Goal: Task Accomplishment & Management: Use online tool/utility

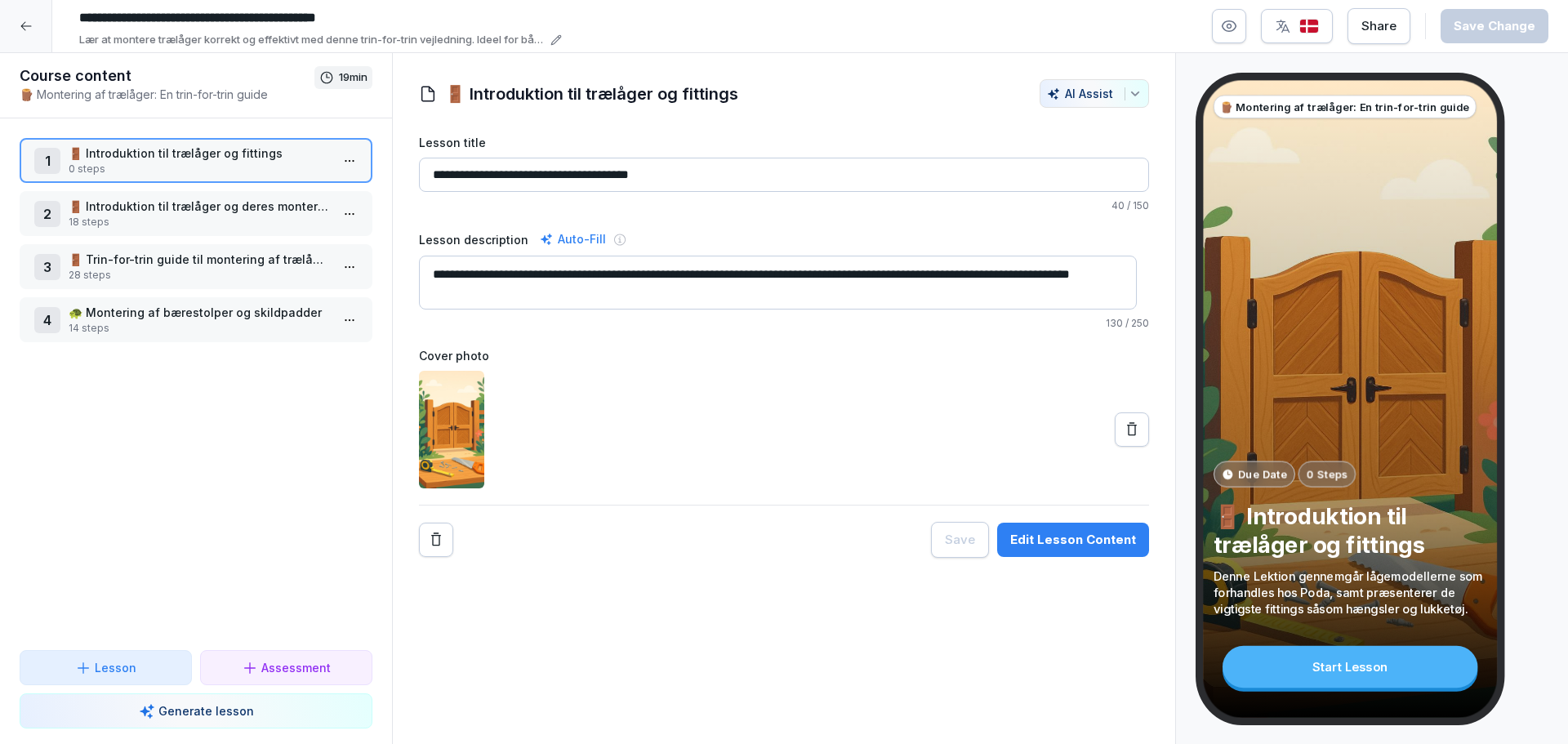
click at [173, 236] on div "1 🚪 Introduktion til trælåger og fittings 0 steps 2 🚪 Introduktion til trælåger…" at bounding box center [196, 384] width 392 height 532
click at [173, 225] on p "18 steps" at bounding box center [199, 222] width 261 height 15
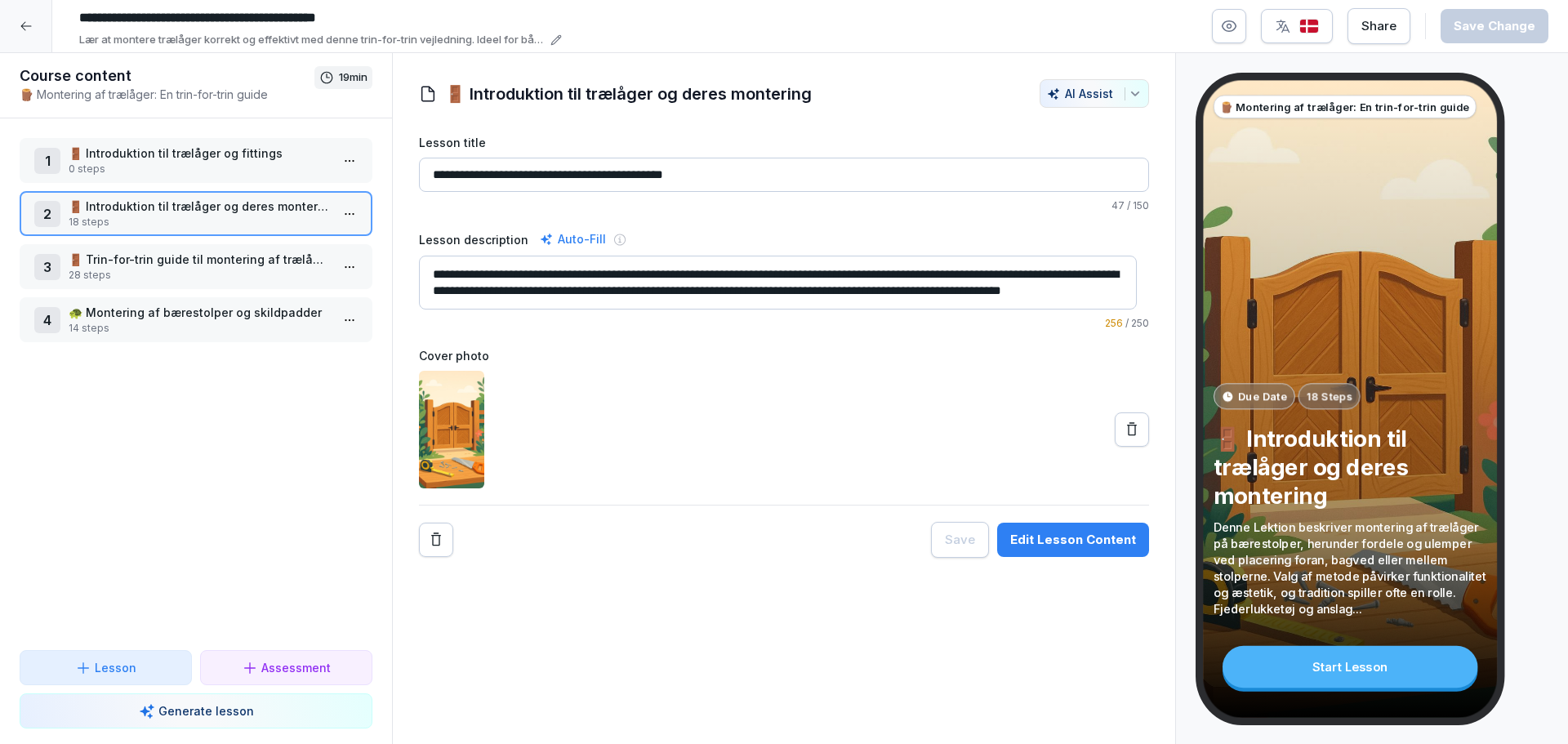
click at [1056, 534] on div "Edit Lesson Content" at bounding box center [1073, 539] width 126 height 18
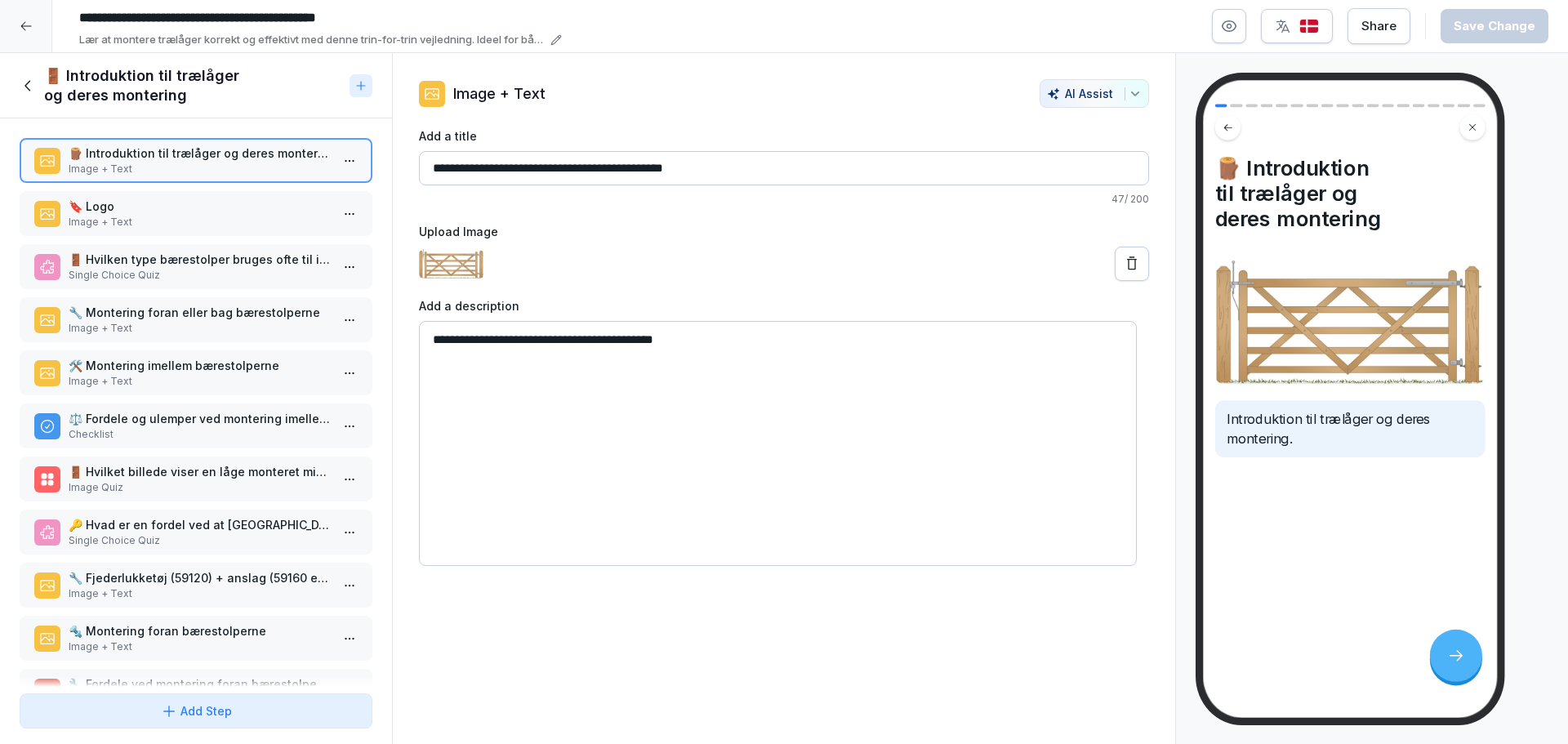
click at [156, 208] on p "🔖 Logo" at bounding box center [199, 206] width 261 height 18
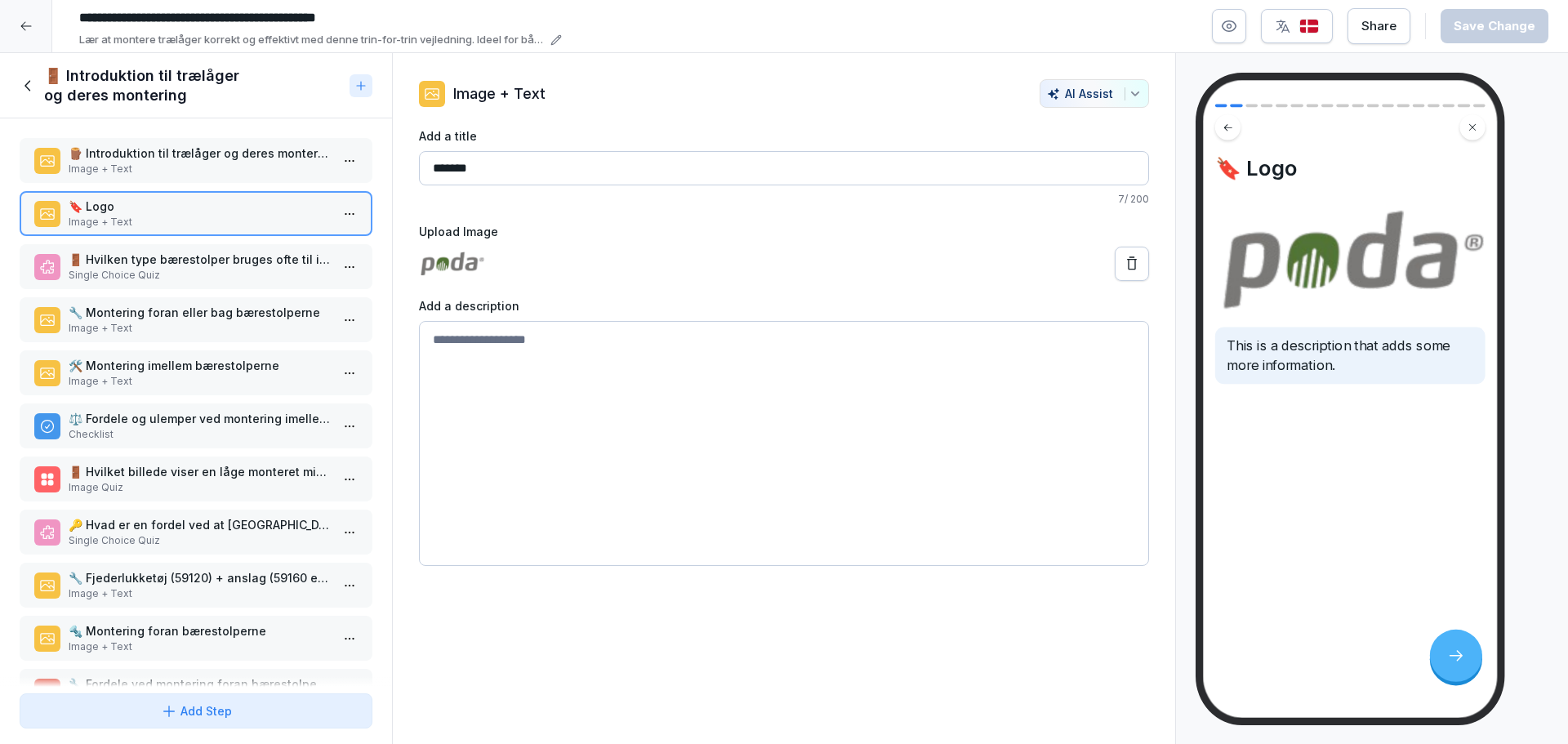
click at [147, 272] on p "Single Choice Quiz" at bounding box center [199, 275] width 261 height 15
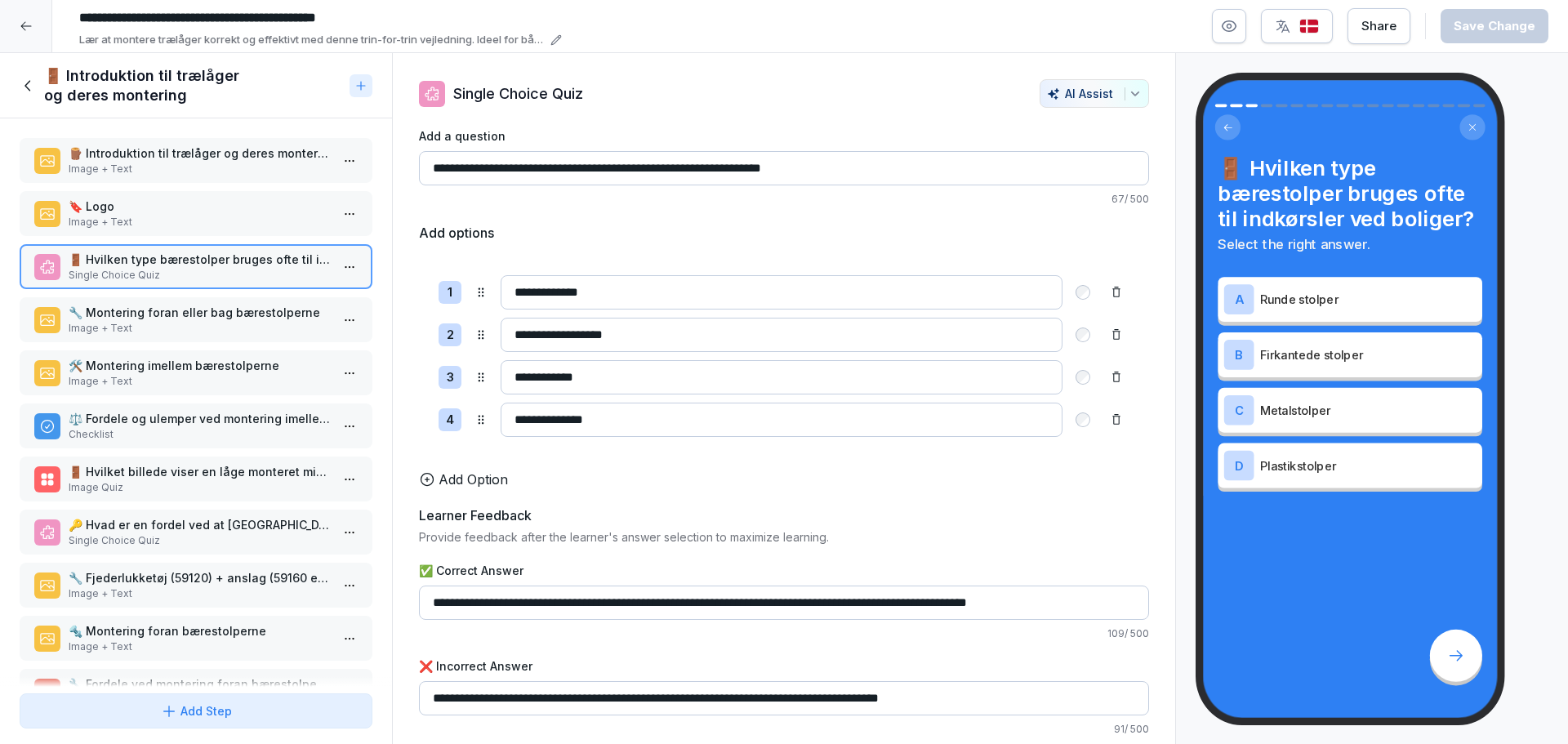
click at [139, 318] on p "🔧 Montering foran eller bag bærestolperne" at bounding box center [199, 312] width 261 height 18
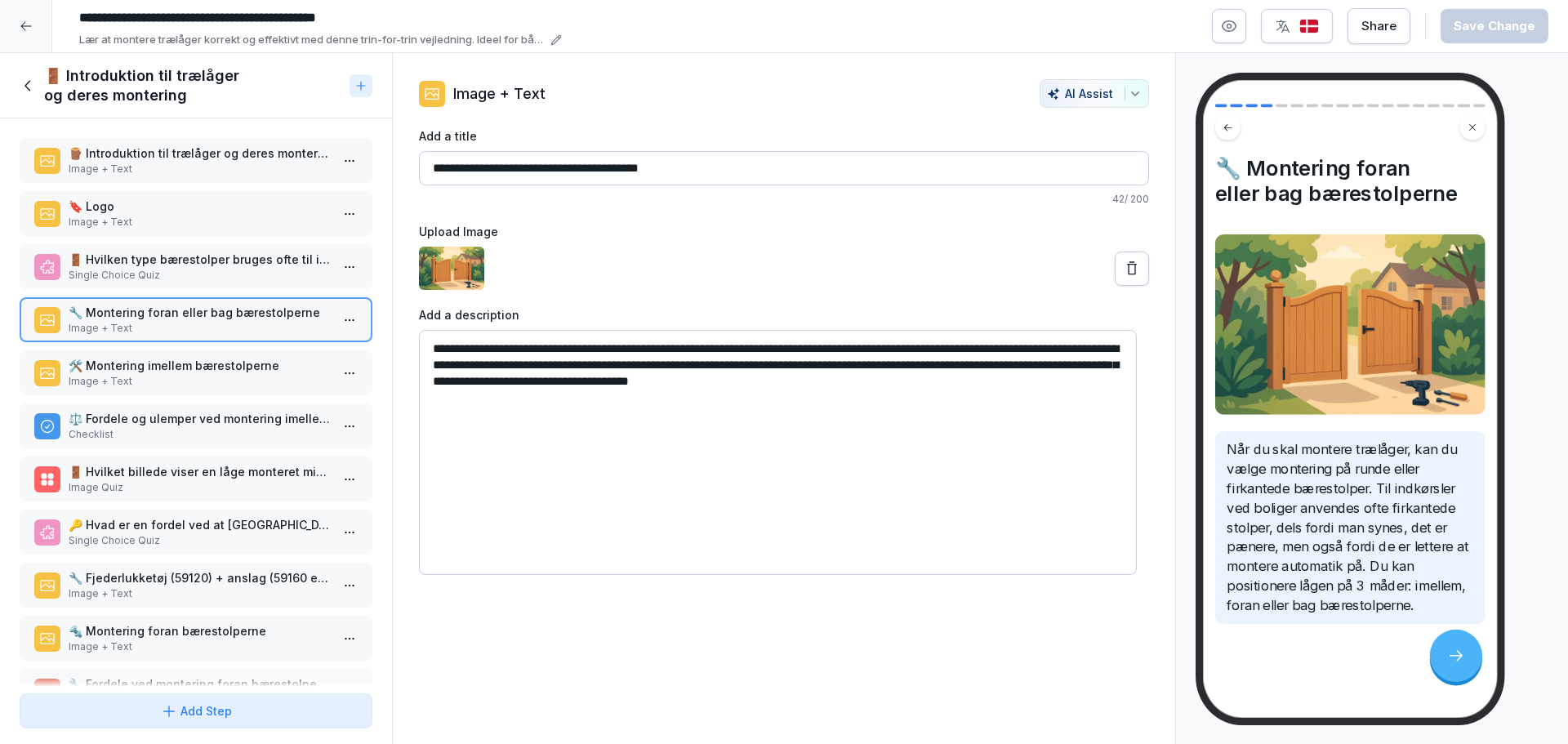
click at [139, 383] on p "Image + Text" at bounding box center [199, 381] width 261 height 15
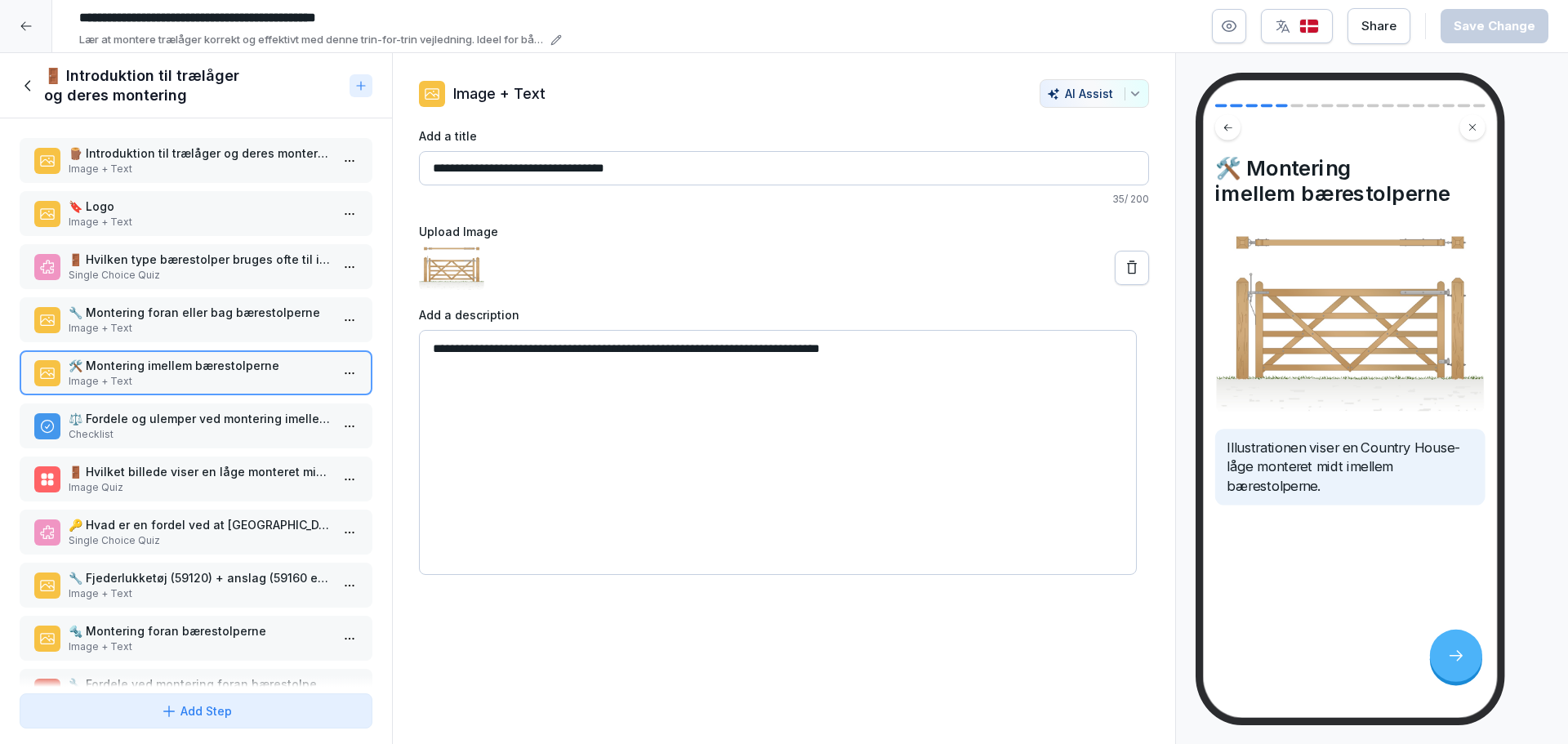
click at [166, 456] on div "🪵 Introduktion til trælåger og deres montering Image + Text 🔖 Logo Image + Text…" at bounding box center [196, 402] width 392 height 569
click at [168, 437] on p "Checklist" at bounding box center [199, 435] width 261 height 15
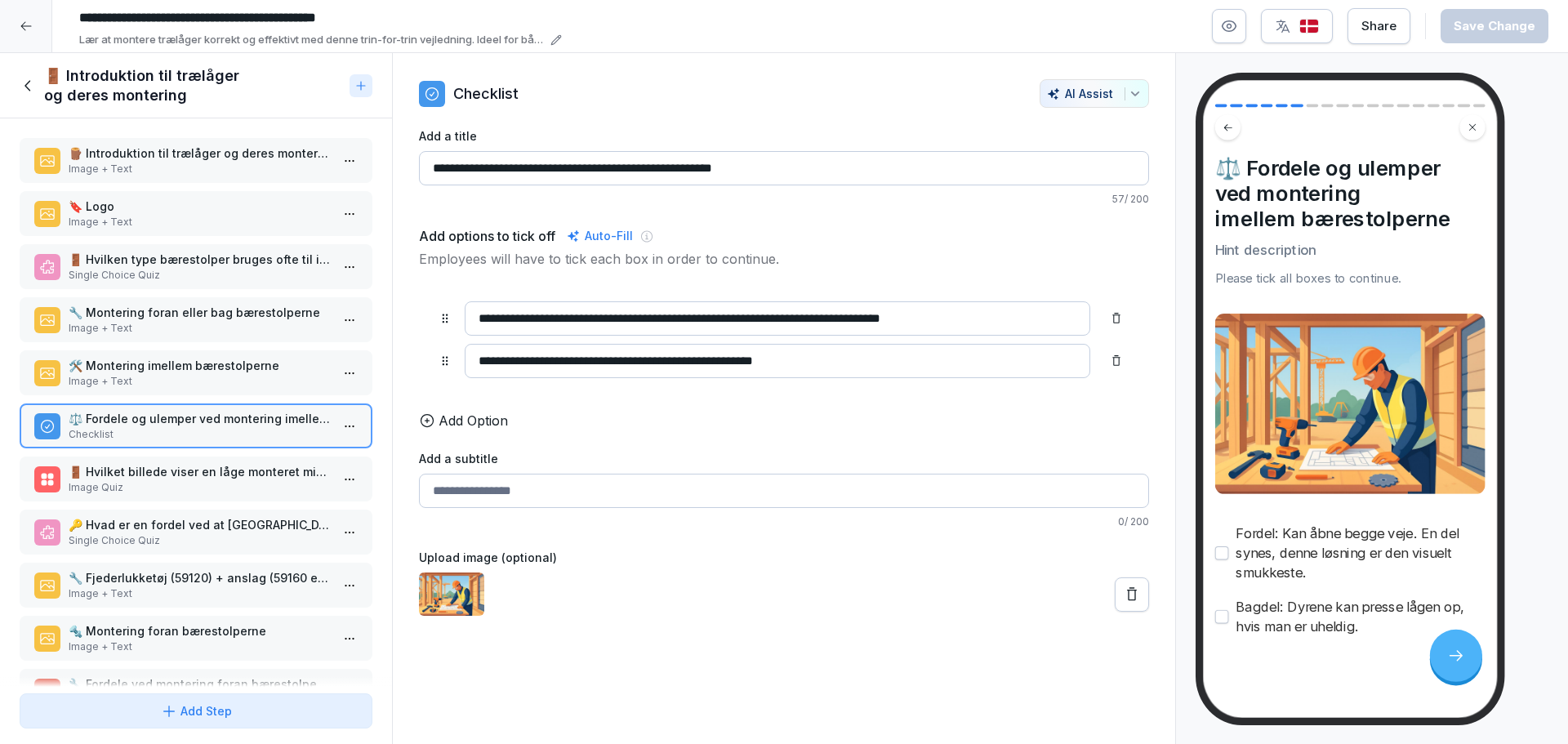
click at [164, 475] on p "🚪 Hvilket billede viser en låge monteret midt imellem bærestolperne?" at bounding box center [199, 471] width 261 height 18
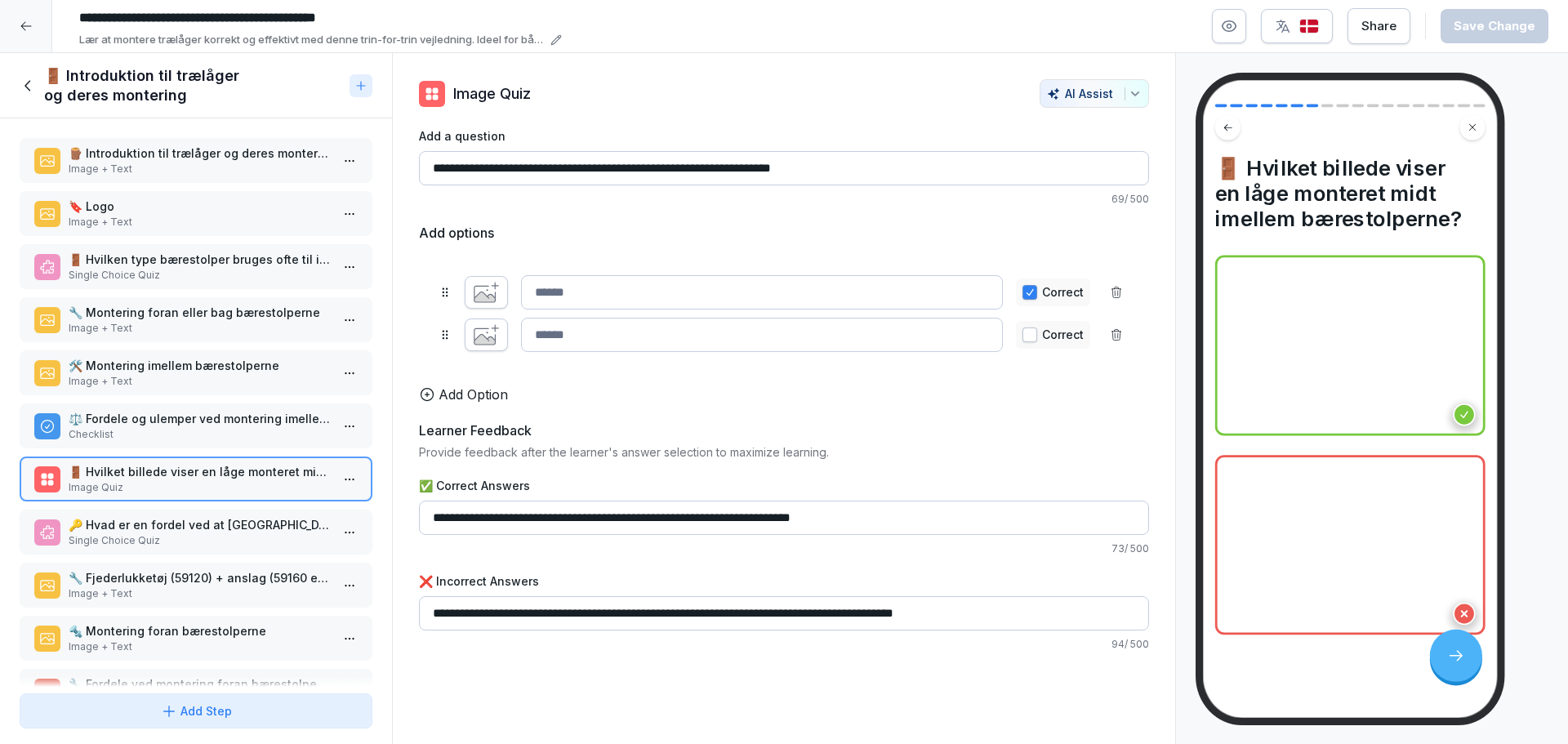
click at [173, 524] on p "🔑 Hvad er en fordel ved at [GEOGRAPHIC_DATA] en låge midt imellem bærestolperne?" at bounding box center [199, 524] width 261 height 18
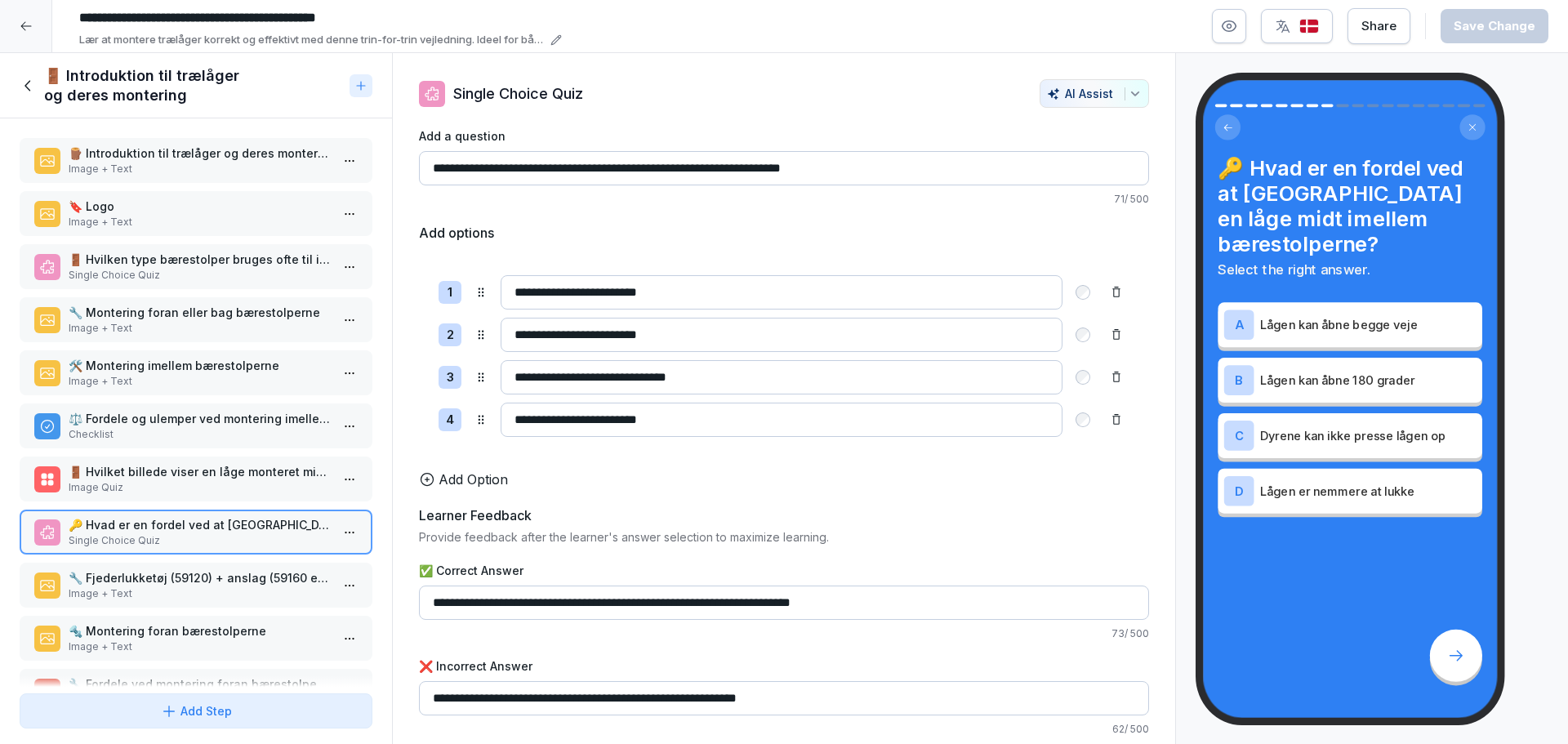
scroll to position [163, 0]
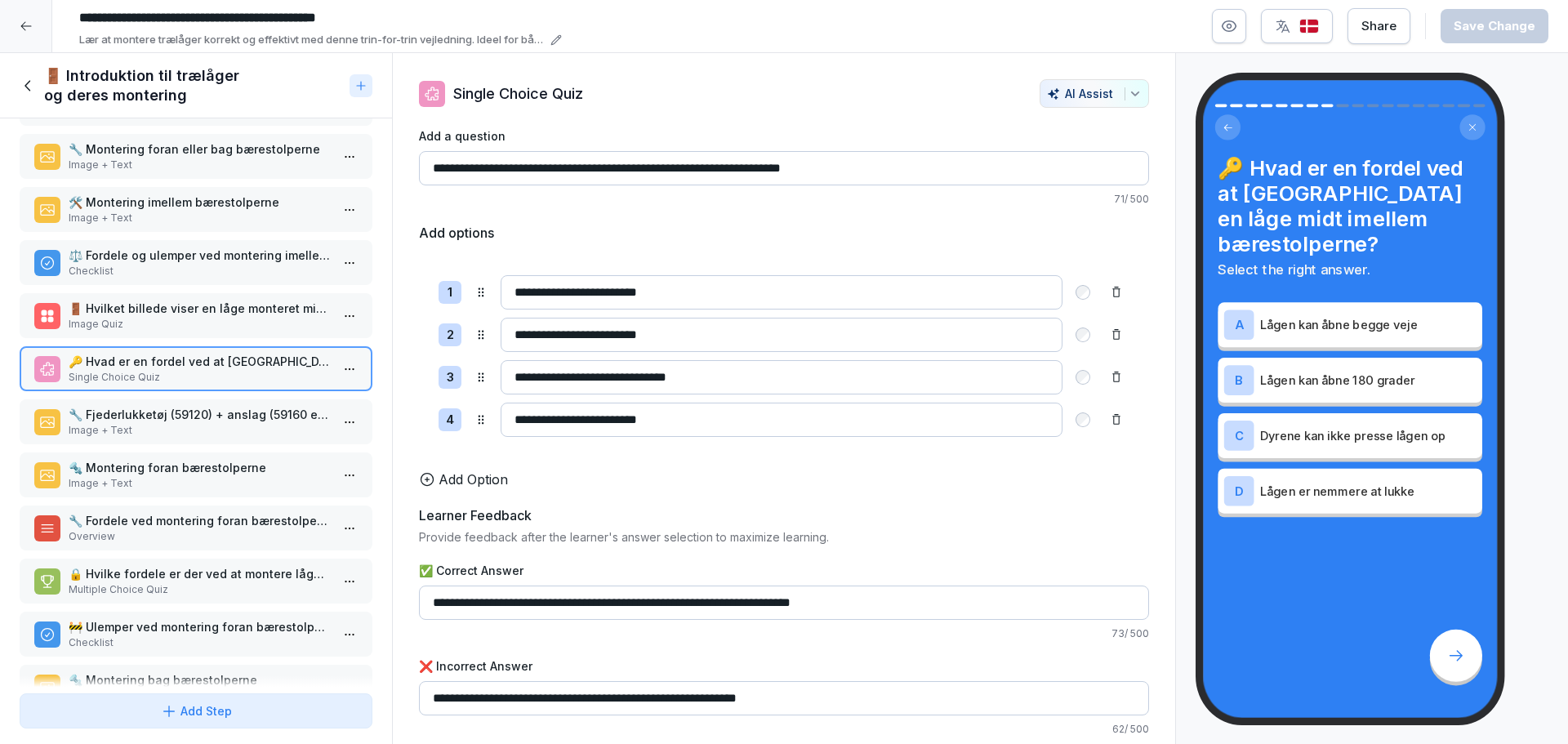
click at [173, 426] on p "Image + Text" at bounding box center [199, 430] width 261 height 15
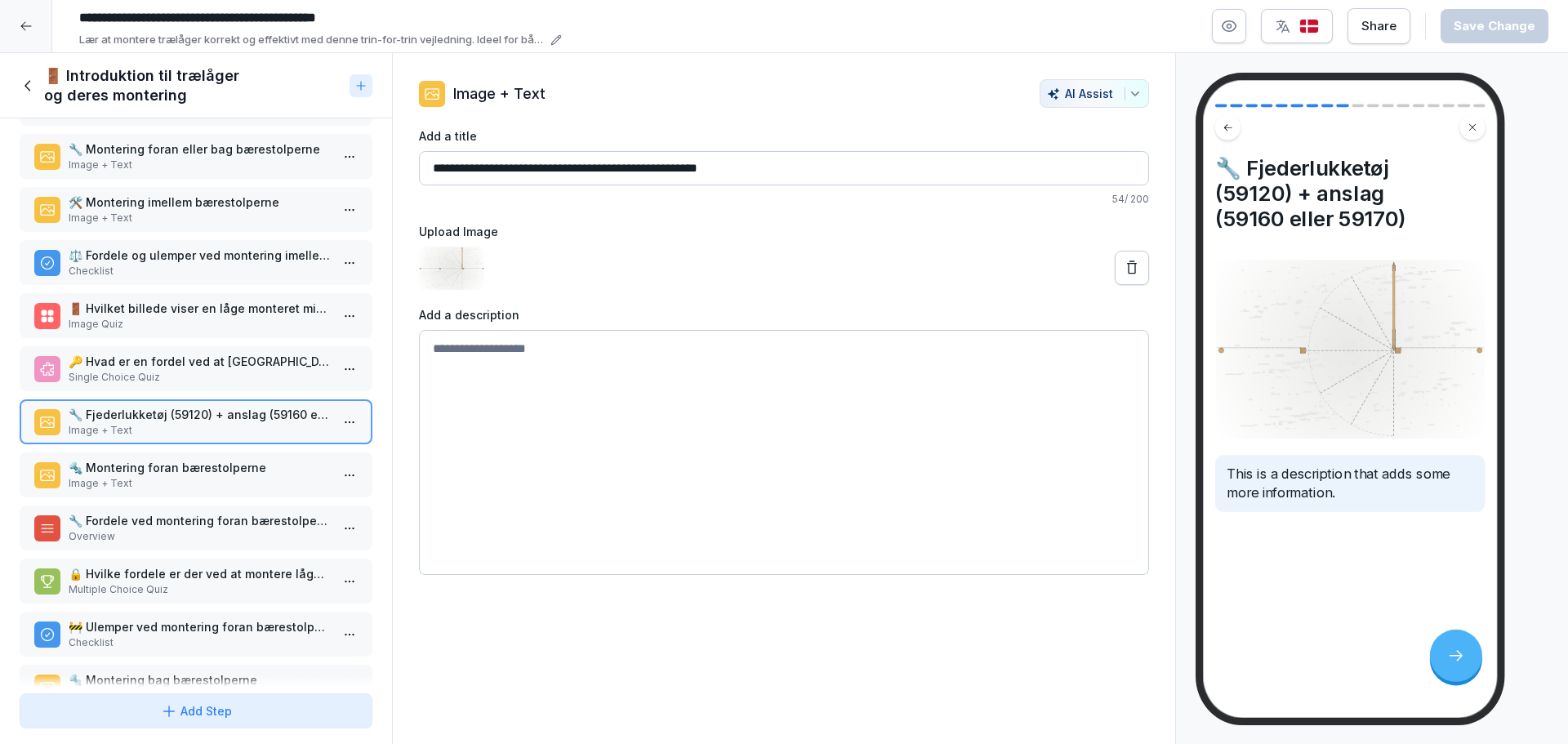
click at [164, 477] on p "Image + Text" at bounding box center [199, 484] width 261 height 15
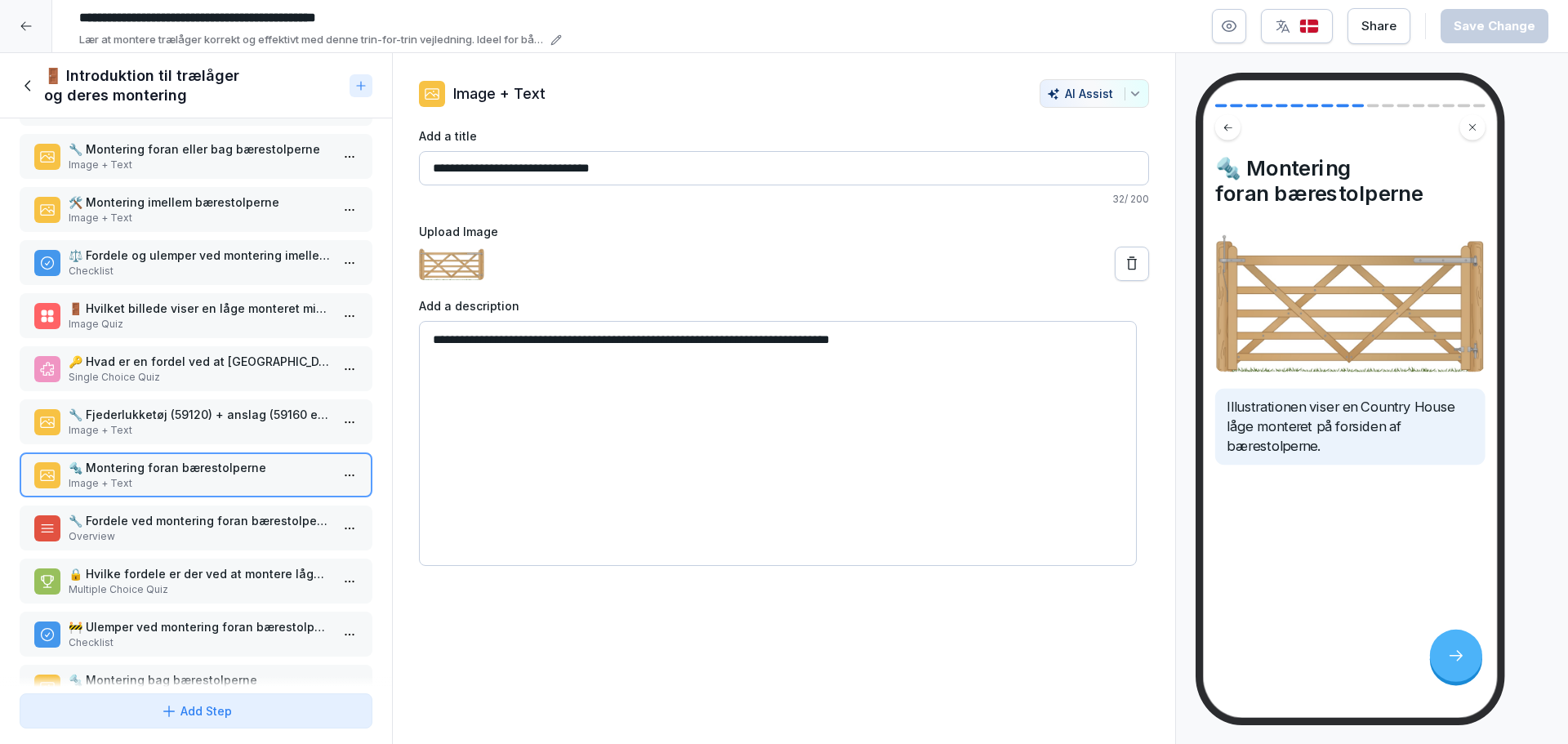
click at [156, 523] on p "🔧 Fordele ved montering foran bærestolperne" at bounding box center [199, 521] width 261 height 18
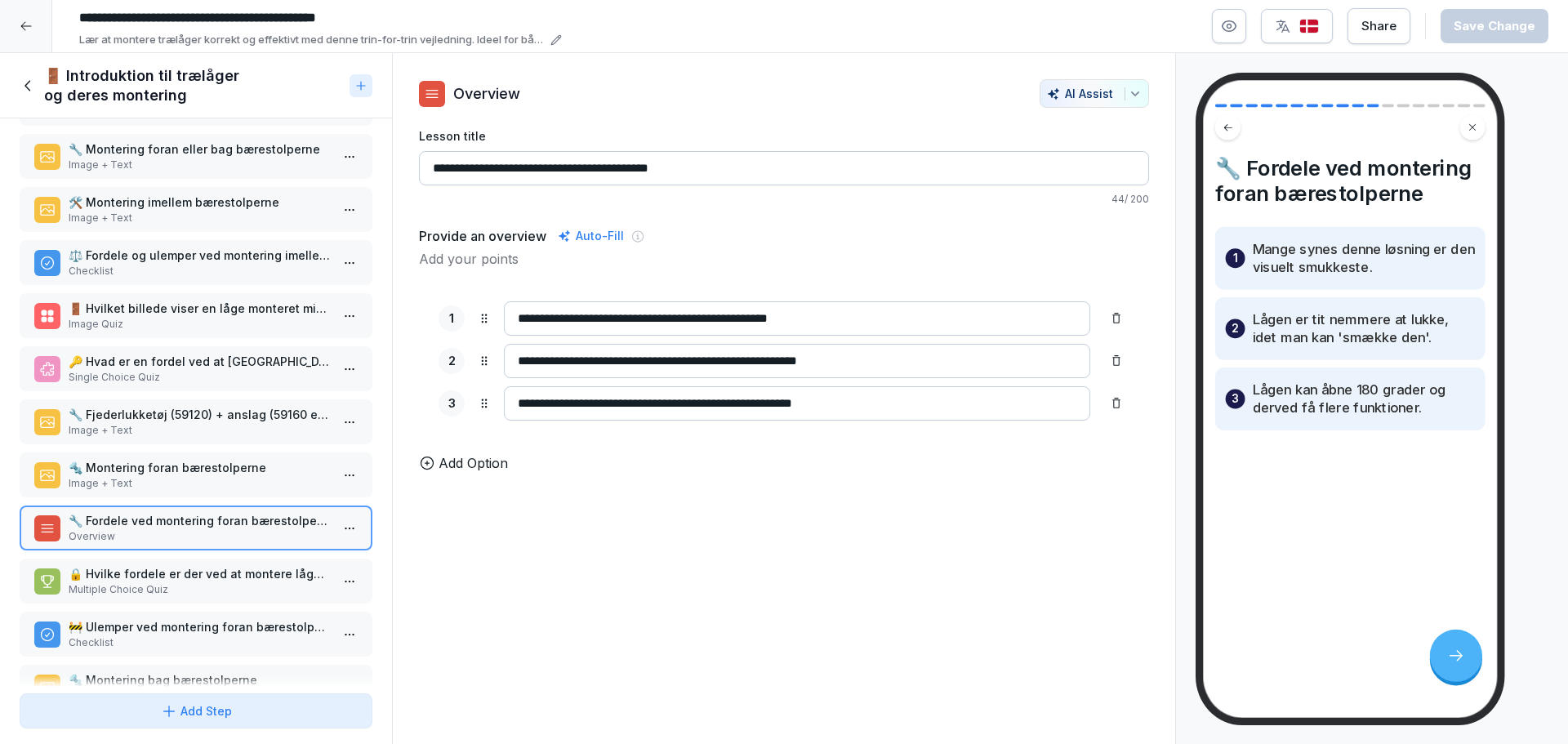
click at [151, 581] on p "🔒 Hvilke fordele er der ved at montere lågen på forsiden af bærestolperne?" at bounding box center [199, 573] width 261 height 18
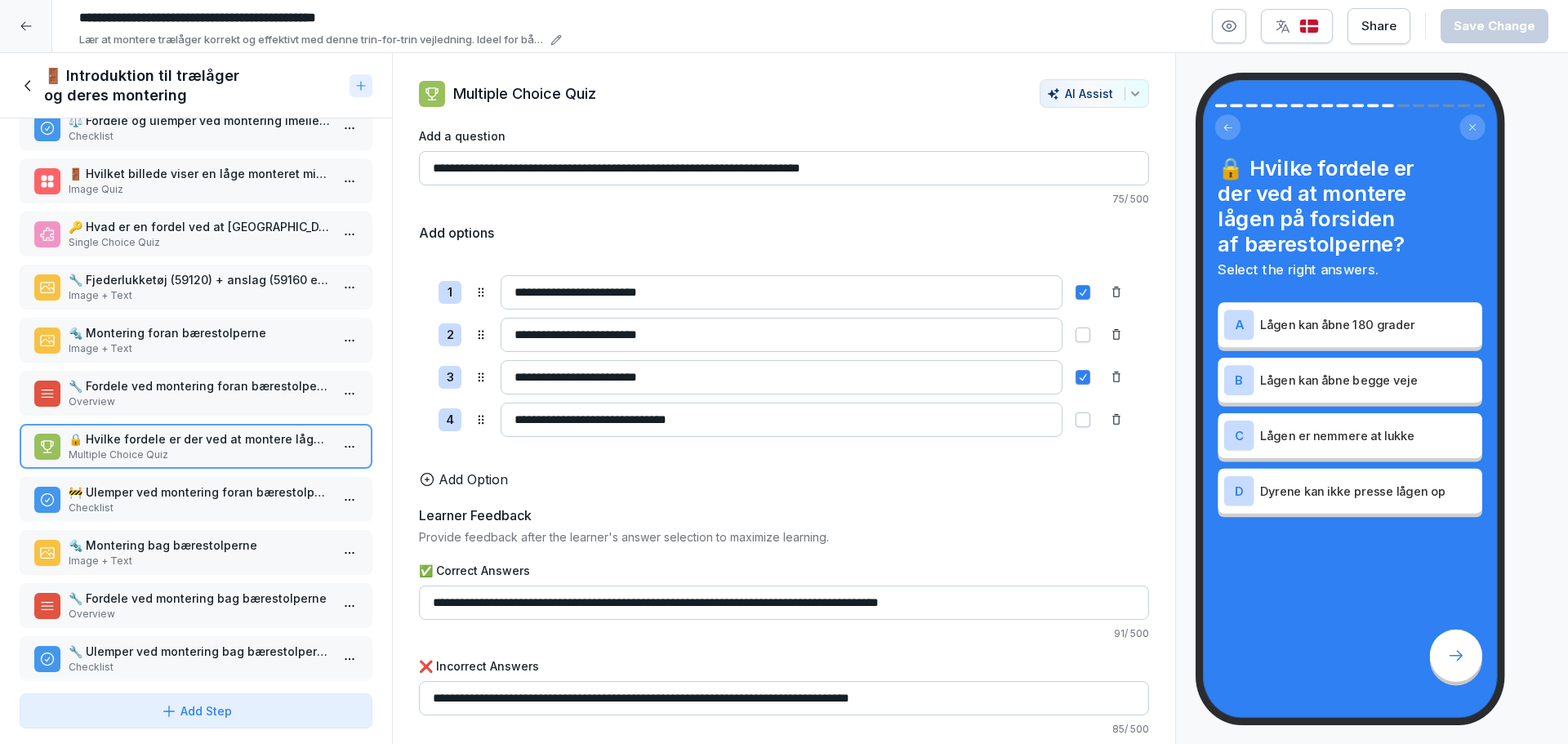
scroll to position [327, 0]
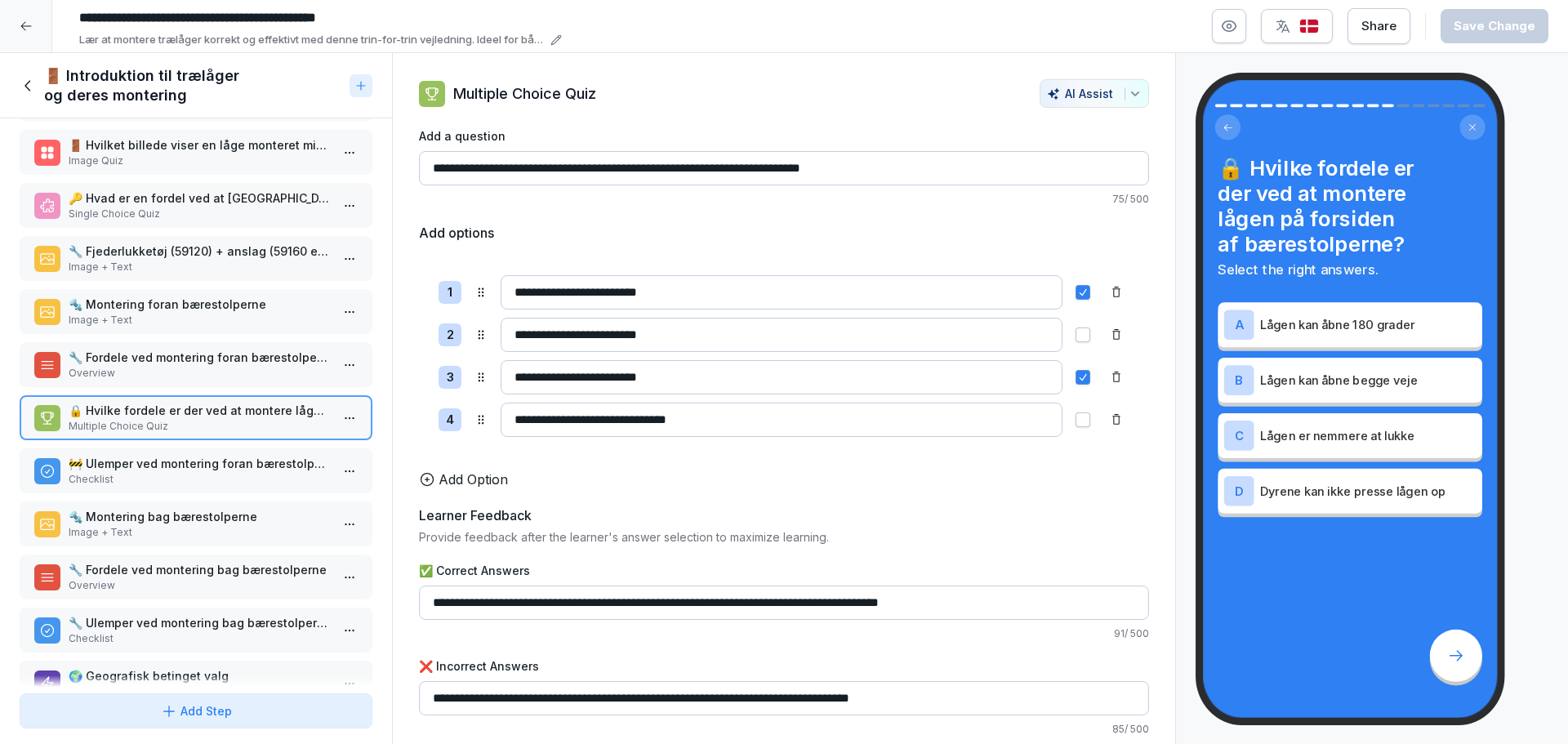
click at [152, 466] on p "🚧 Ulemper ved montering foran bærestolperne" at bounding box center [199, 463] width 261 height 18
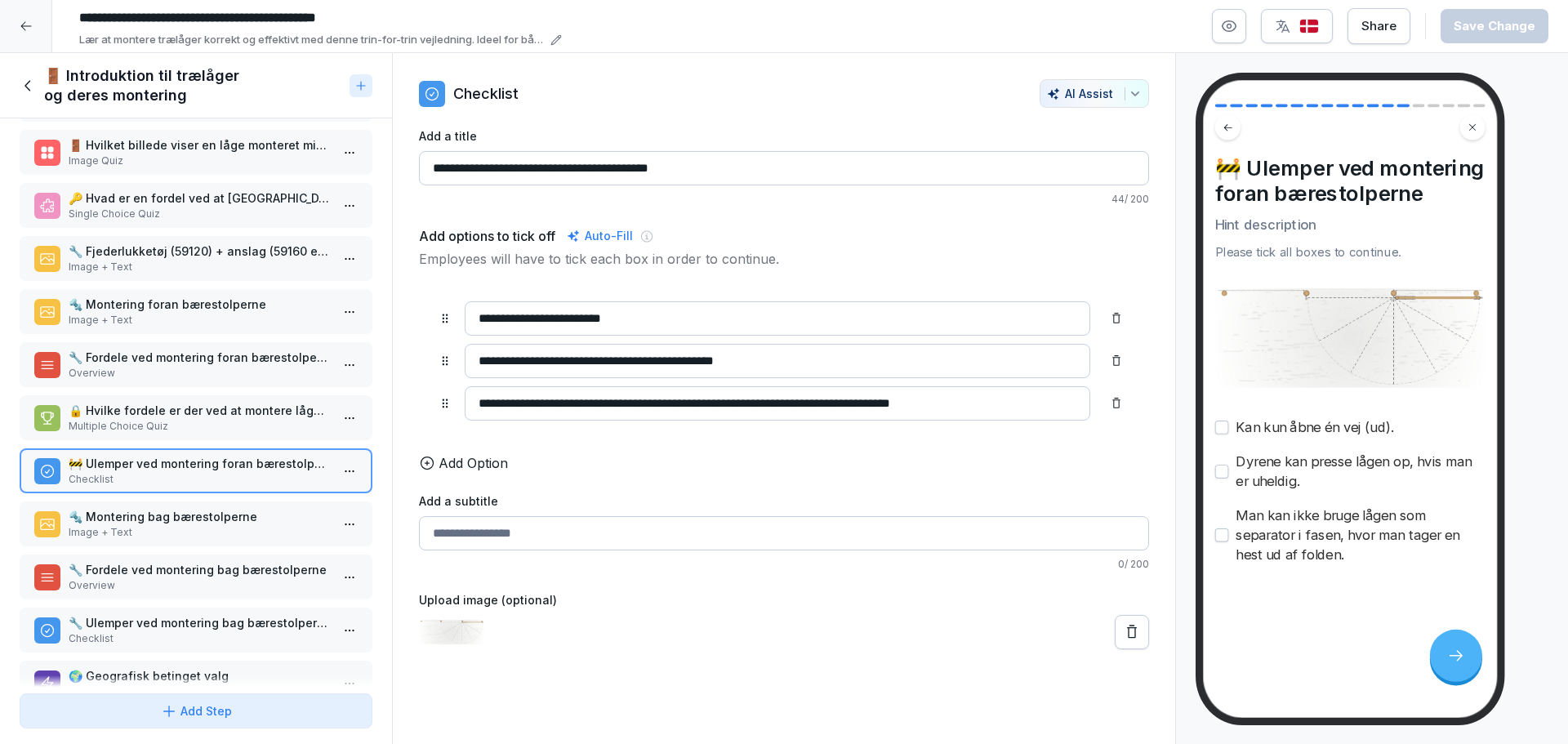
click at [164, 536] on p "Image + Text" at bounding box center [199, 533] width 261 height 15
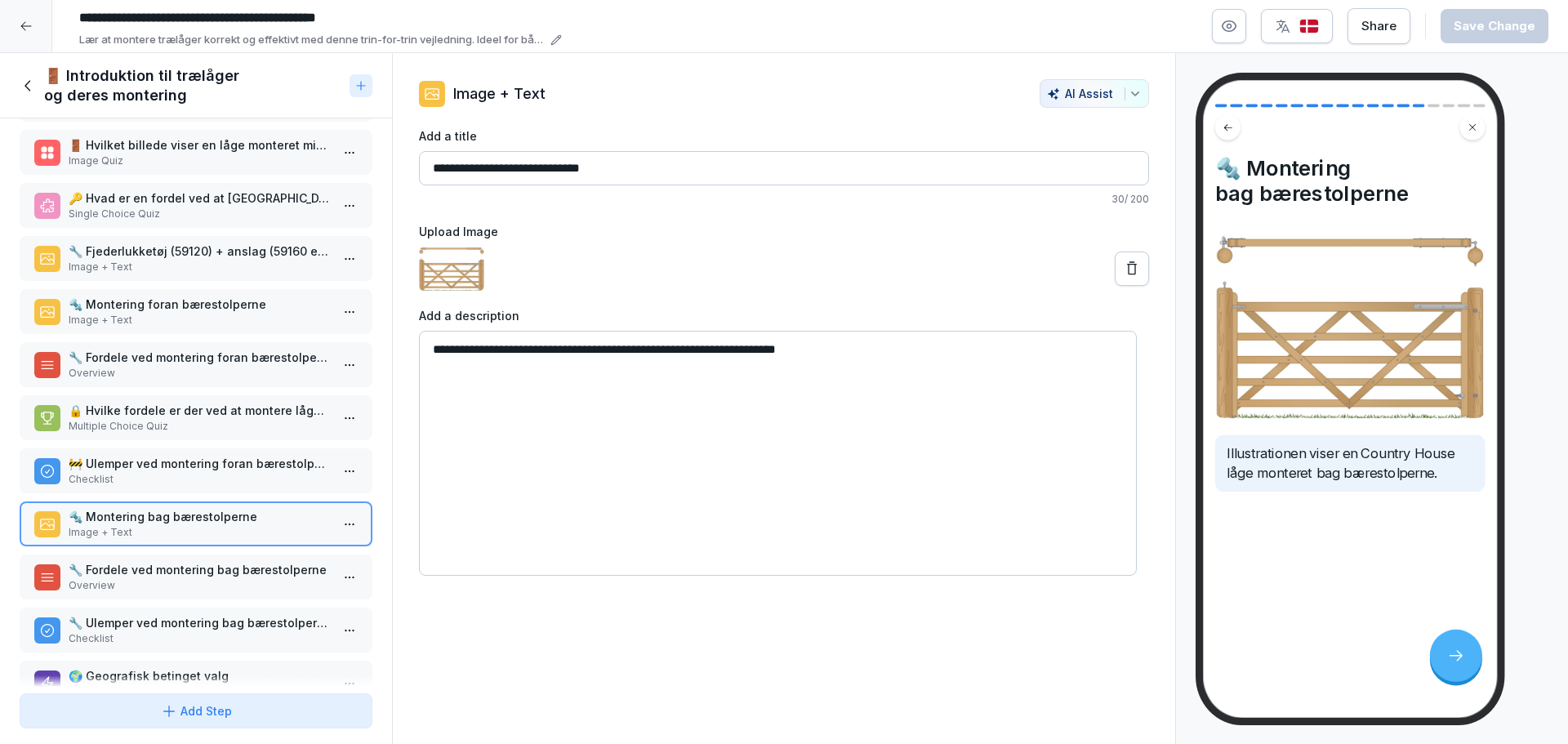
click at [194, 583] on p "Overview" at bounding box center [199, 585] width 261 height 15
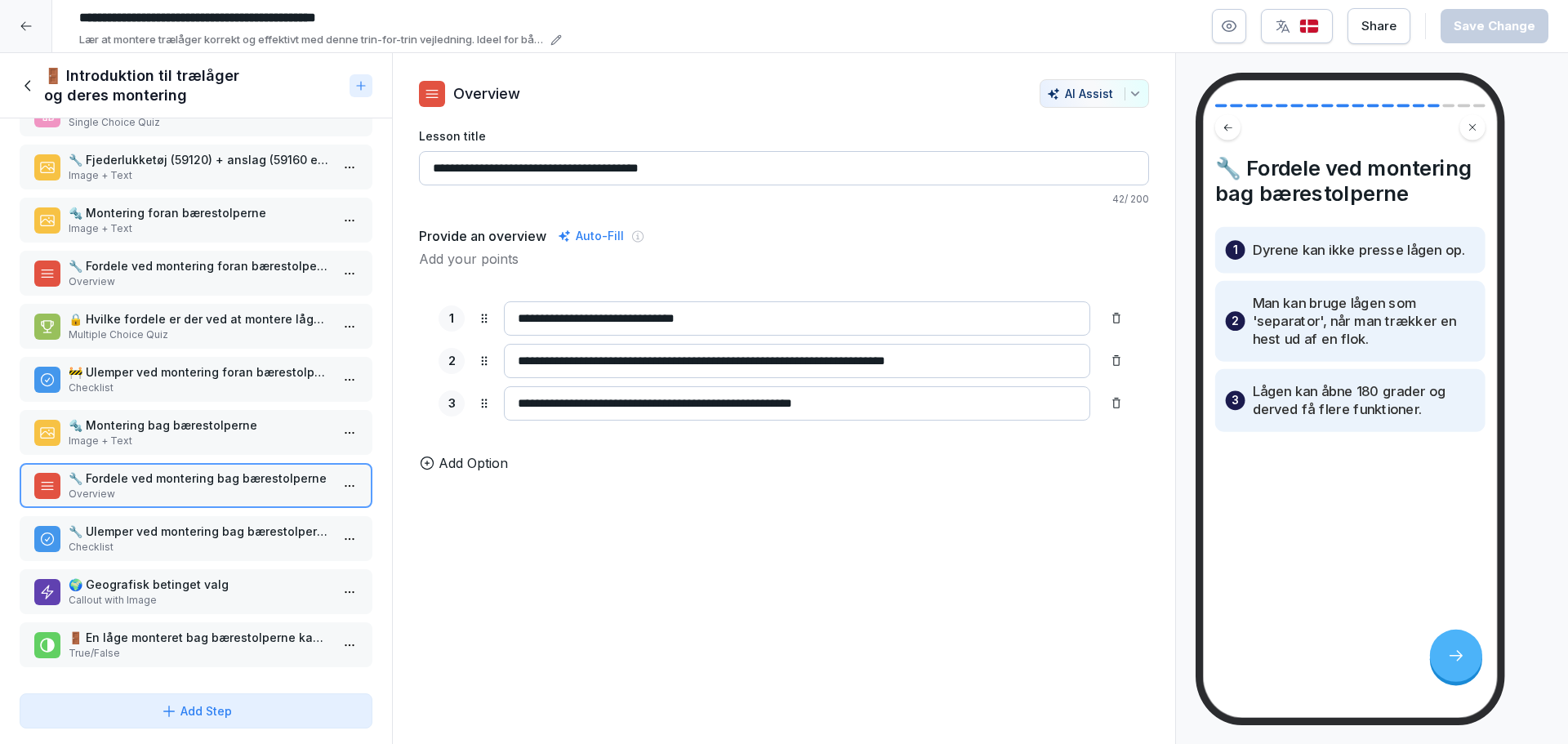
scroll to position [430, 0]
click at [180, 540] on p "Checklist" at bounding box center [199, 547] width 261 height 15
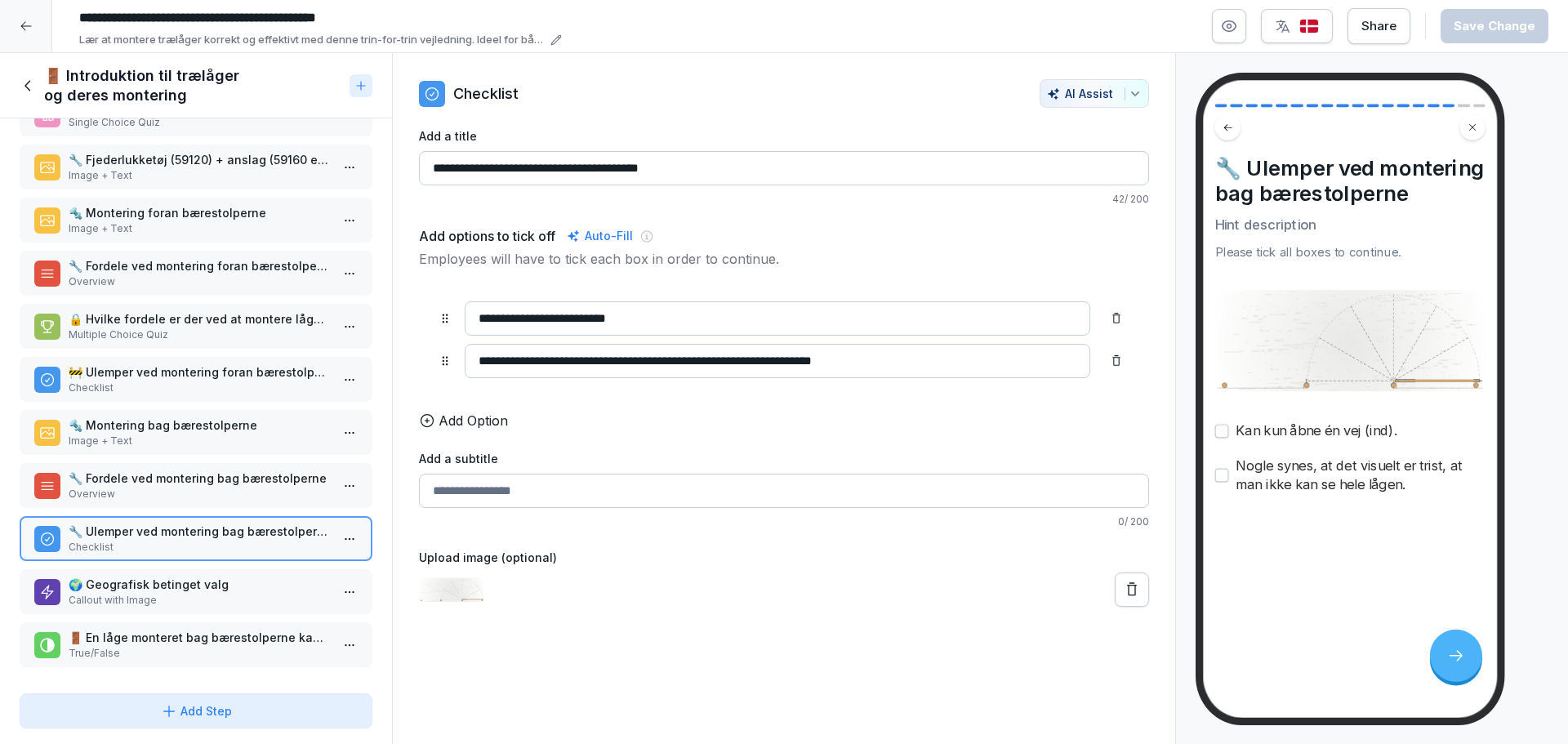
click at [186, 569] on div "🌍 Geografisk betinget valg Callout with Image" at bounding box center [196, 591] width 353 height 45
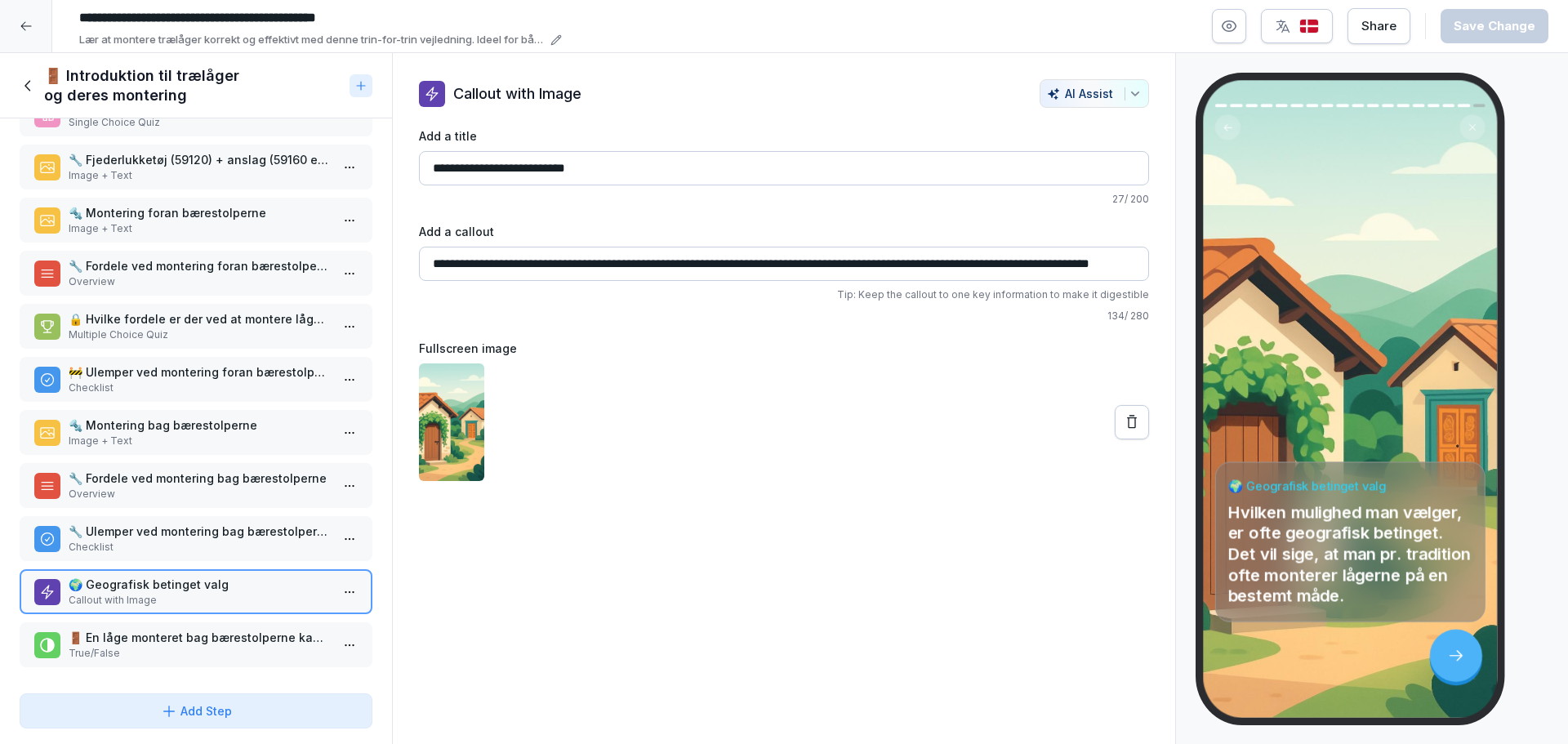
click at [180, 646] on p "True/False" at bounding box center [199, 654] width 261 height 15
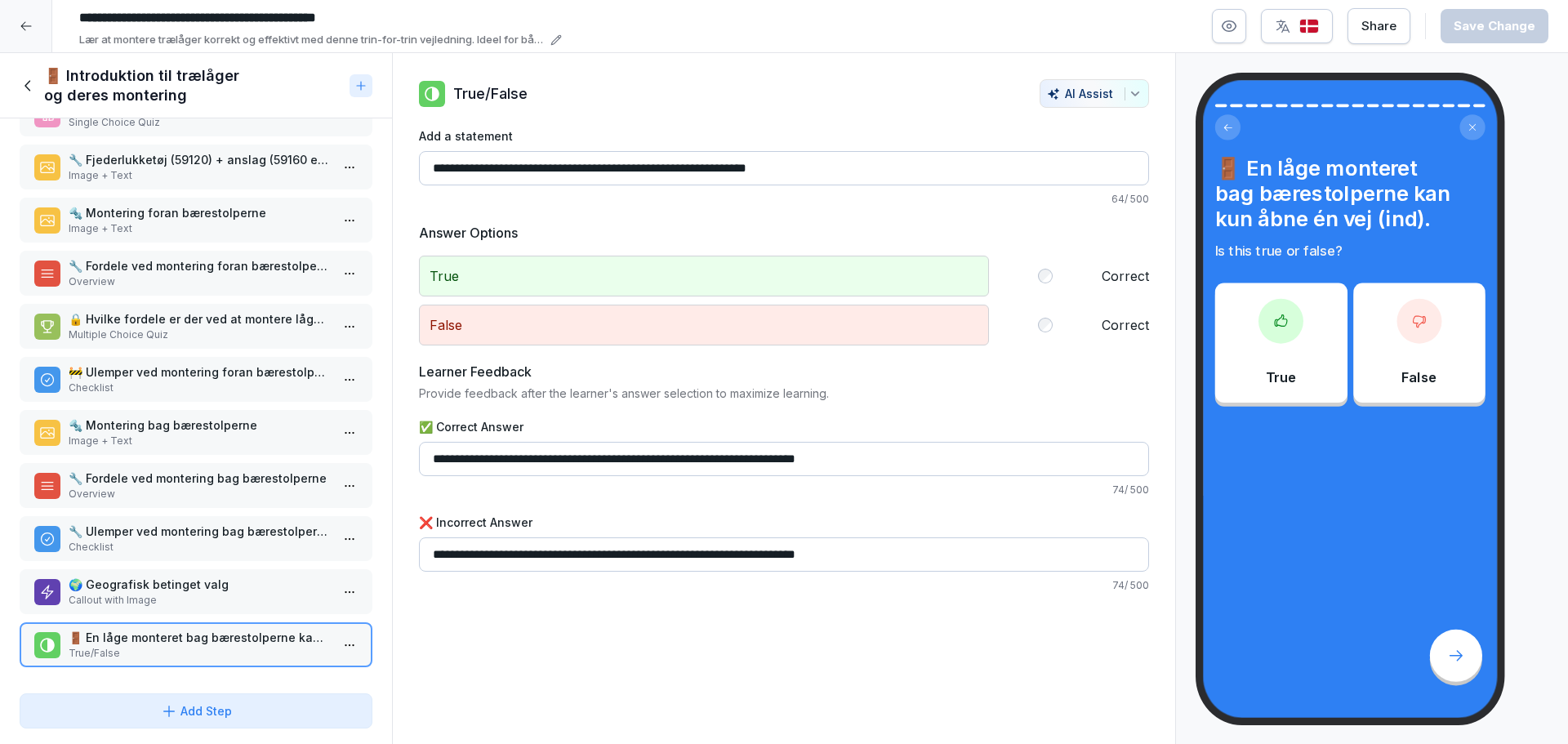
click at [34, 96] on div "🚪 Introduktion til trælåger og deres montering" at bounding box center [181, 86] width 323 height 39
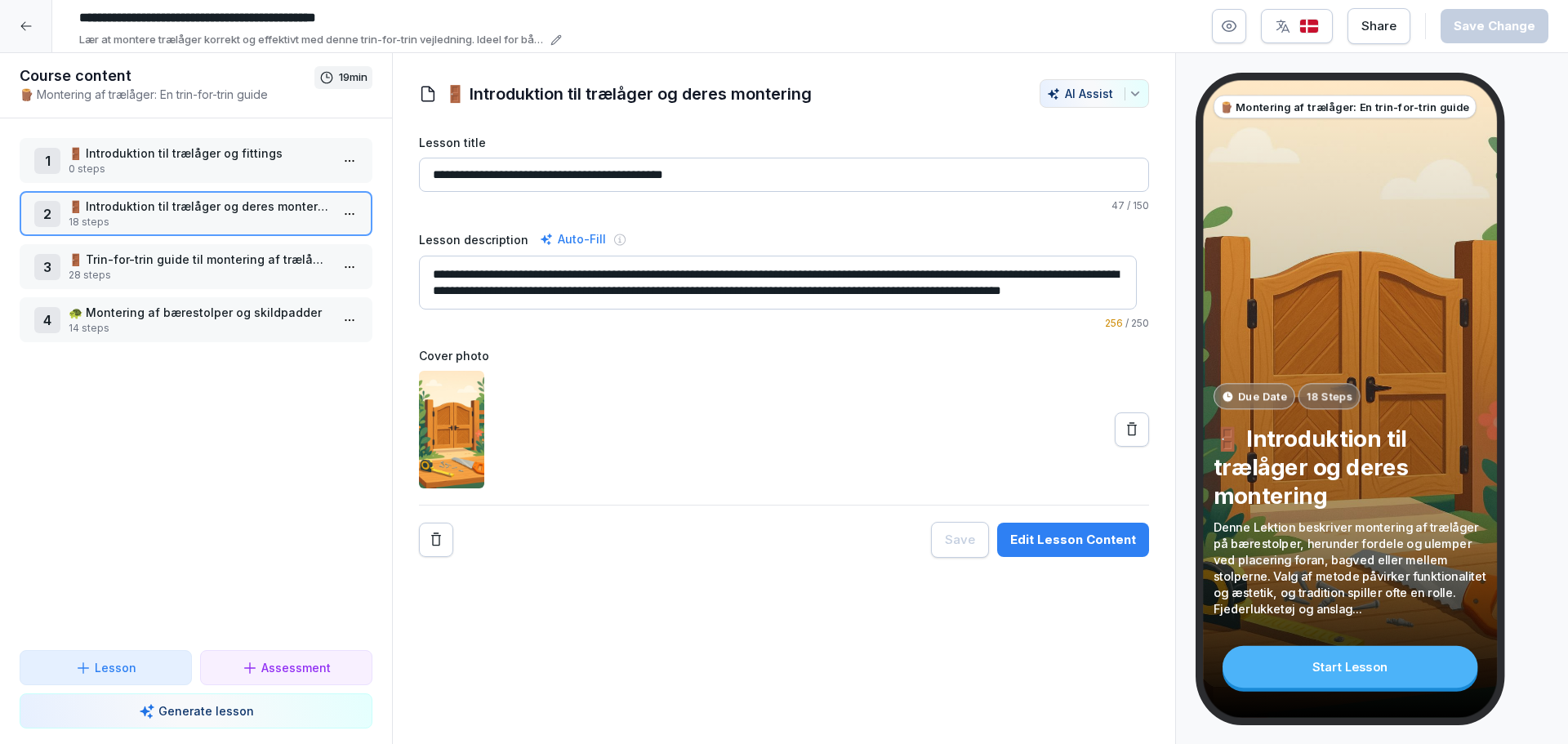
click at [156, 274] on p "28 steps" at bounding box center [199, 275] width 261 height 15
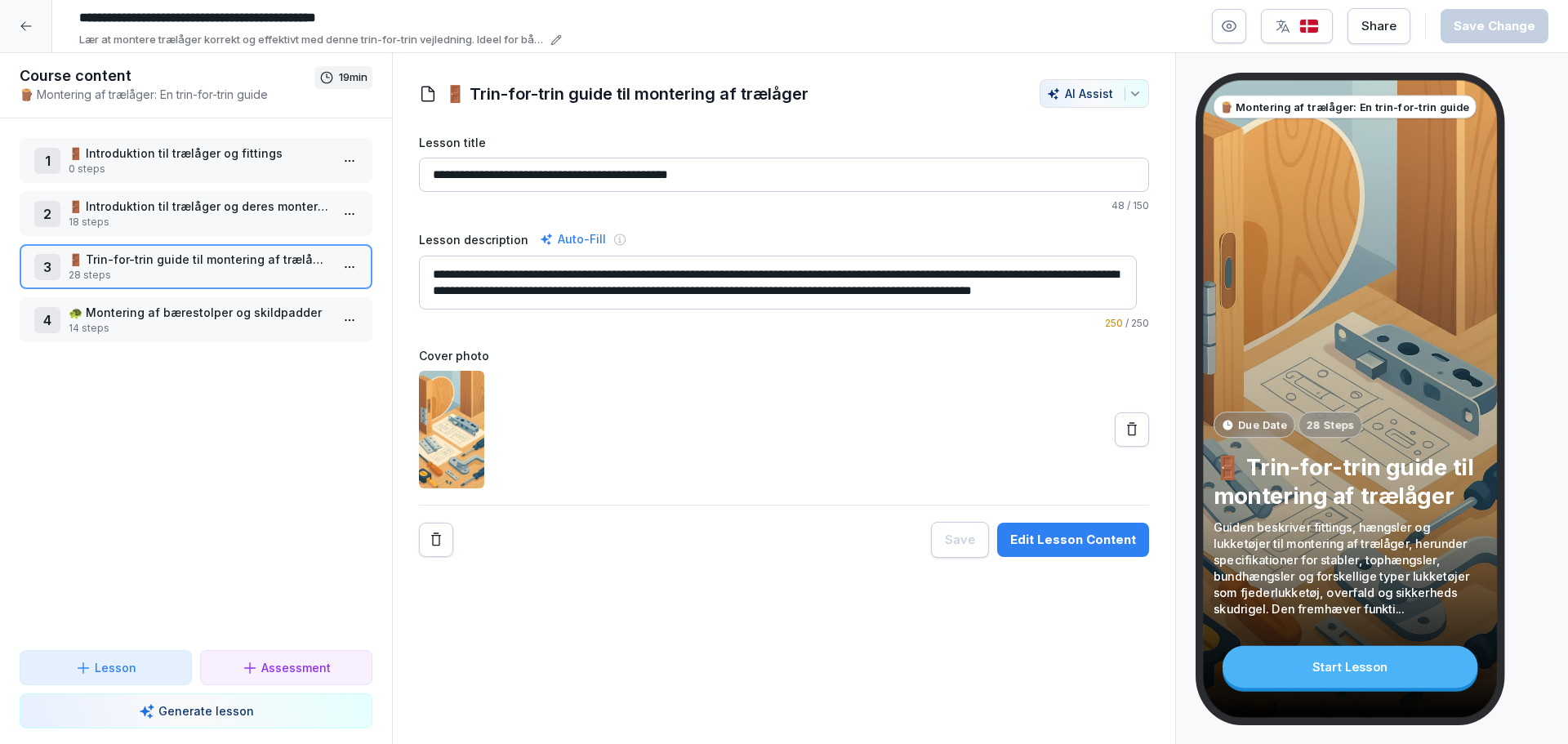
click at [198, 153] on p "🚪 Introduktion til trælåger og fittings" at bounding box center [199, 153] width 261 height 18
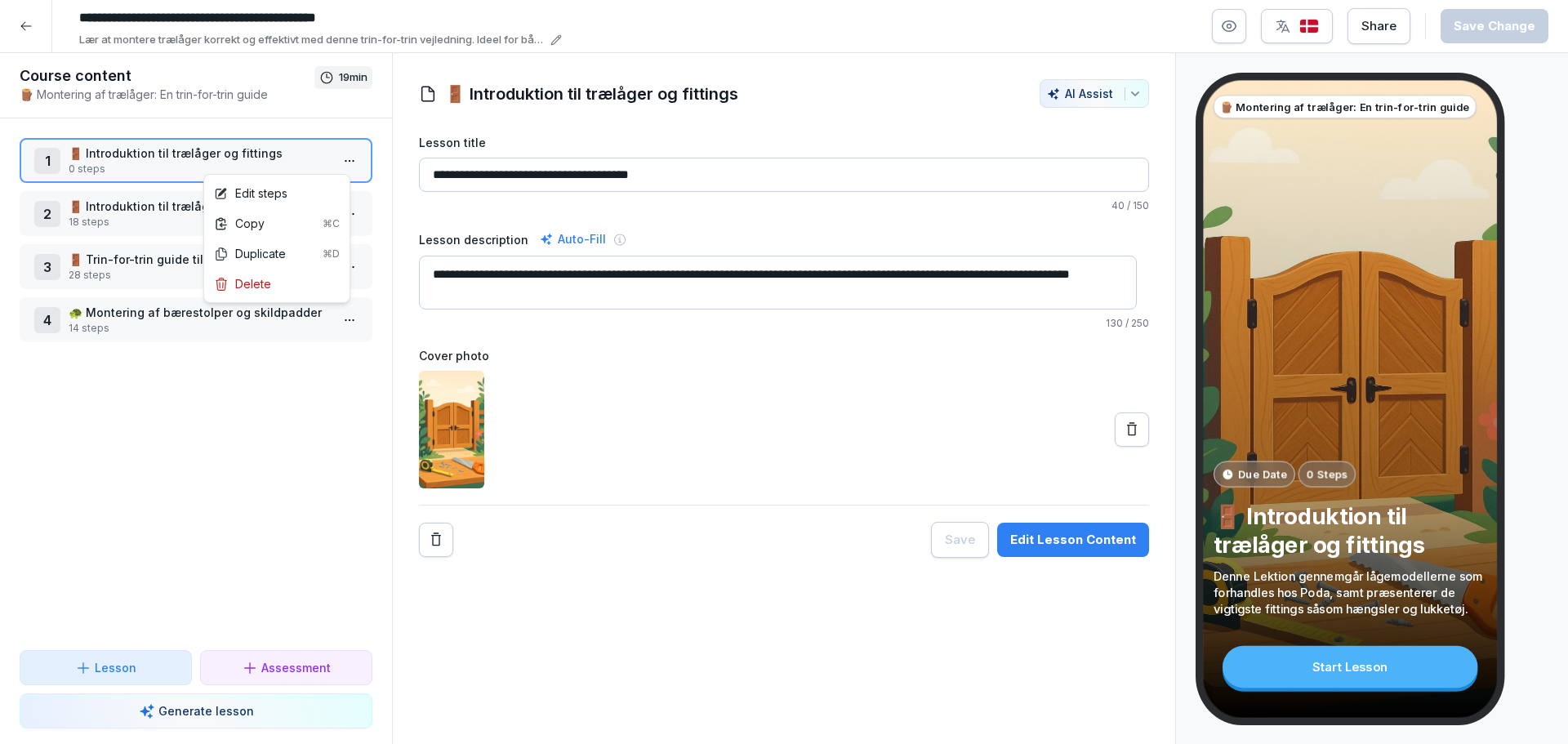
click at [343, 164] on html "**********" at bounding box center [784, 372] width 1568 height 744
click at [283, 194] on div "Edit steps" at bounding box center [251, 193] width 74 height 18
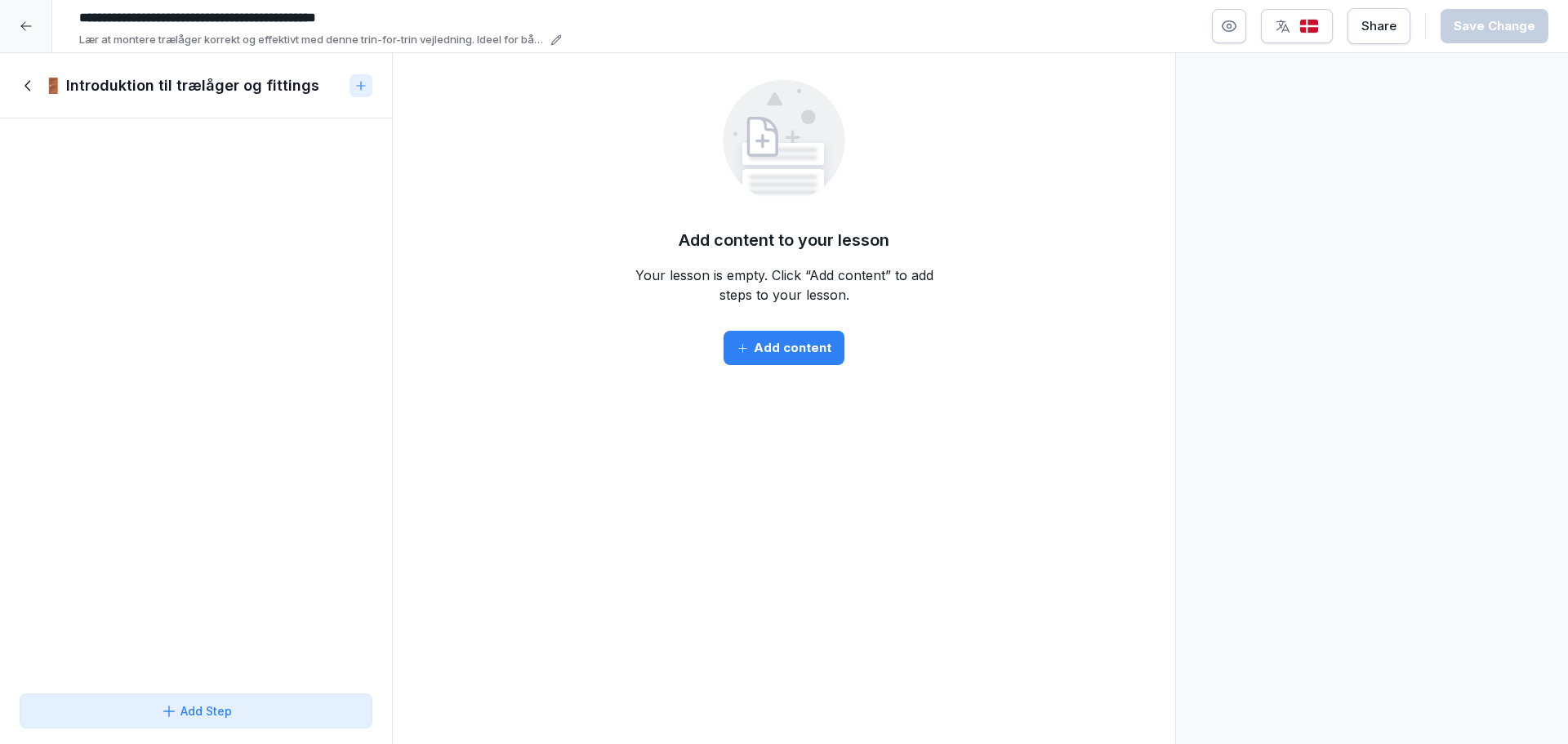
click at [802, 355] on div "Add content" at bounding box center [784, 347] width 95 height 18
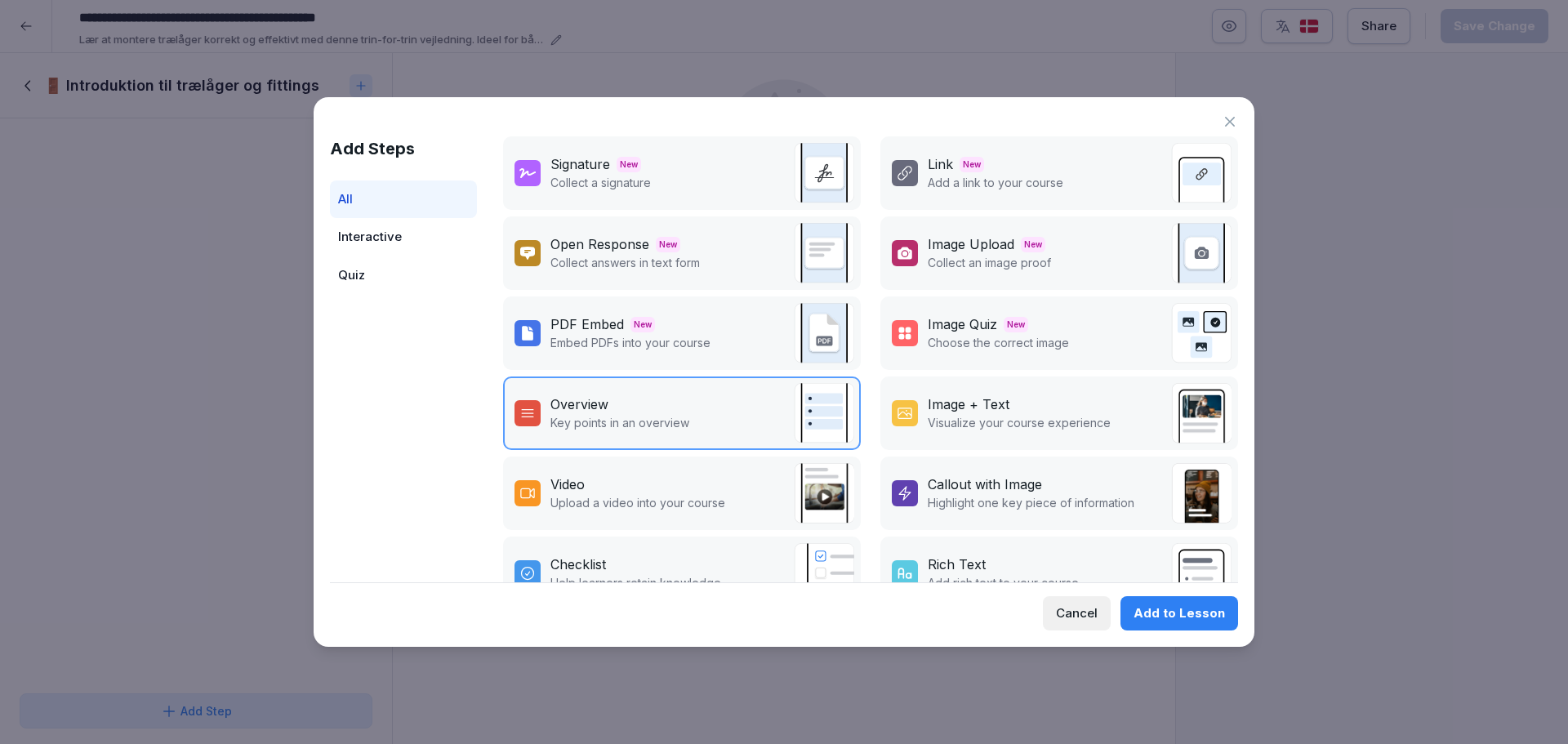
click at [945, 403] on div "Image + Text" at bounding box center [969, 403] width 81 height 19
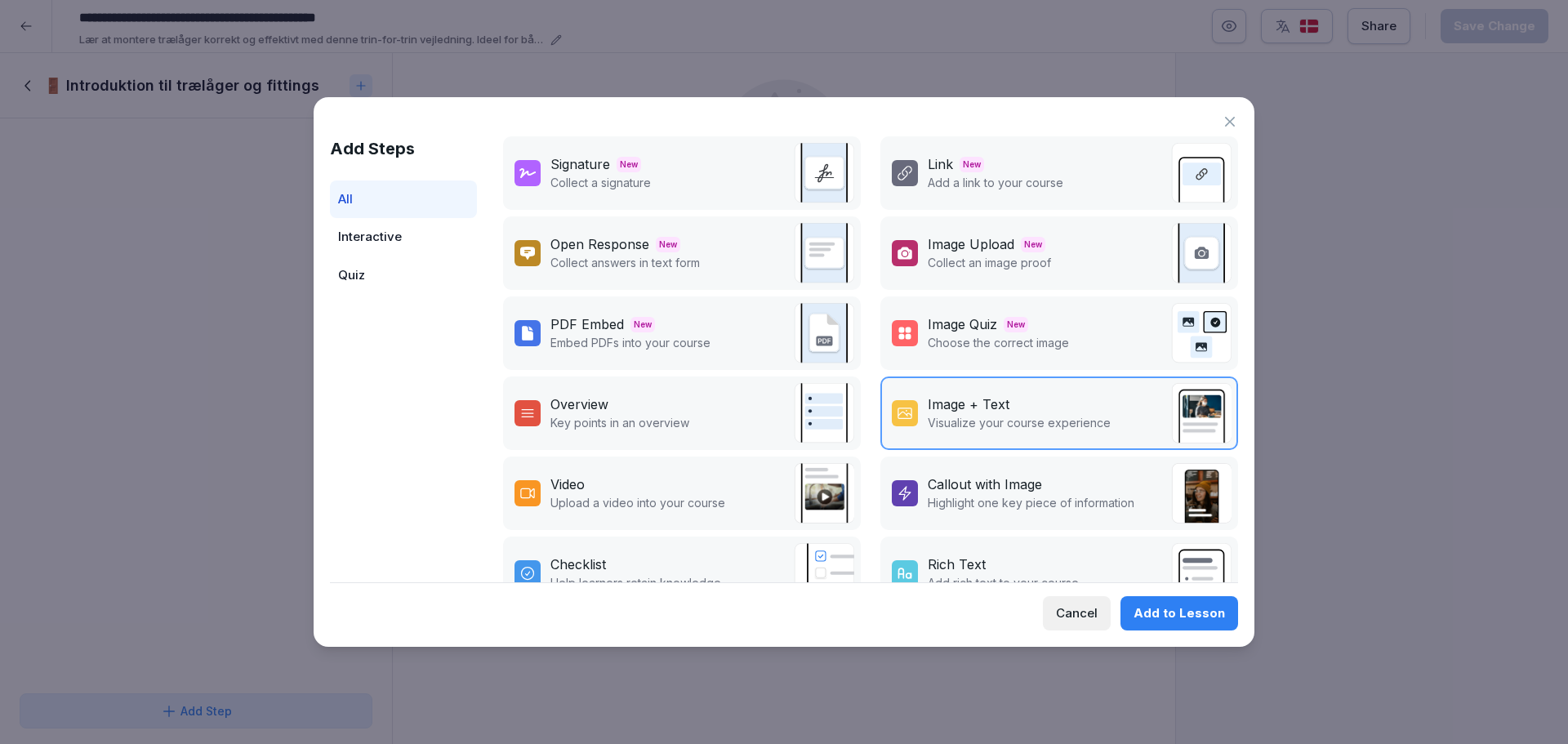
click at [1195, 608] on div "Add to Lesson" at bounding box center [1179, 612] width 91 height 18
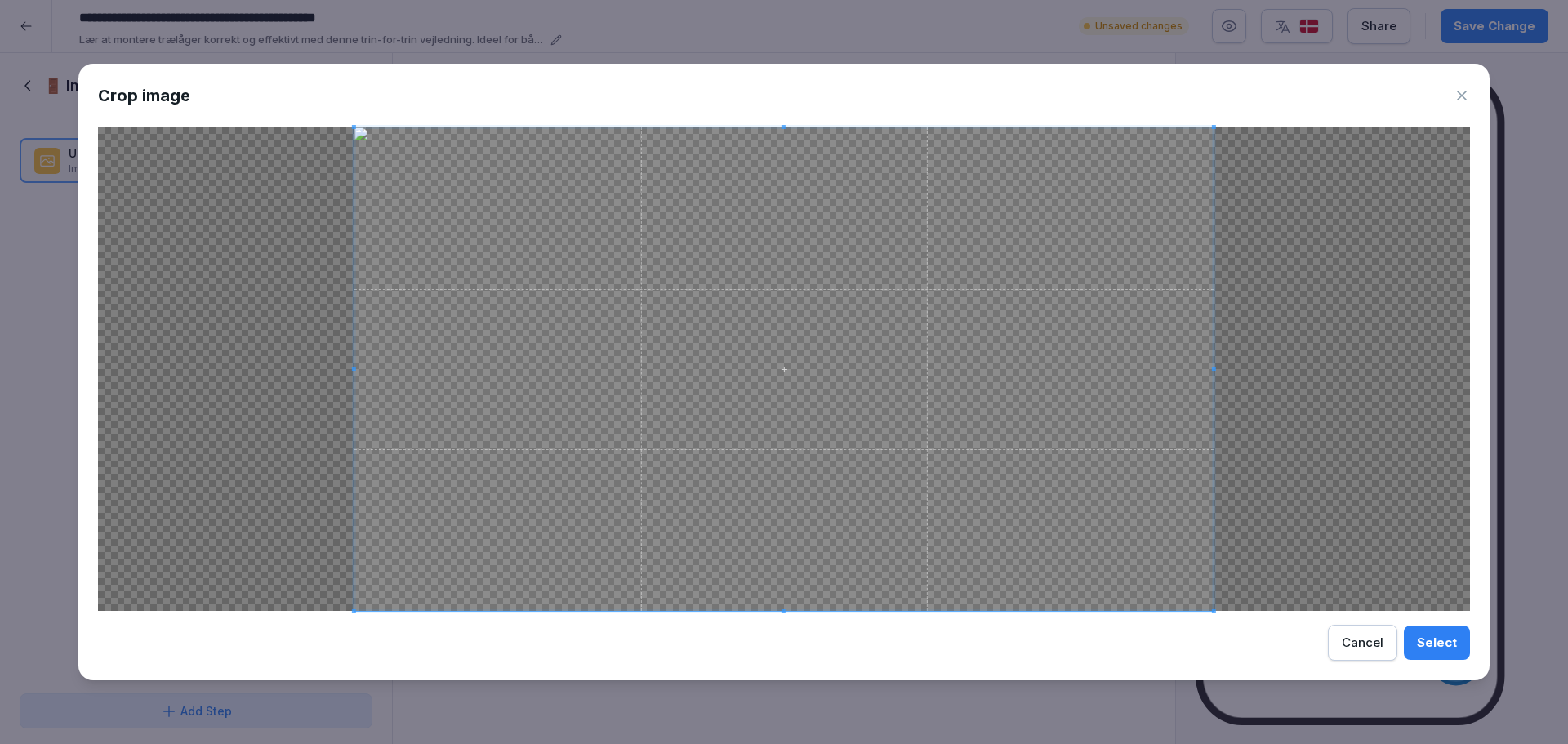
click at [356, 127] on span at bounding box center [784, 126] width 859 height 4
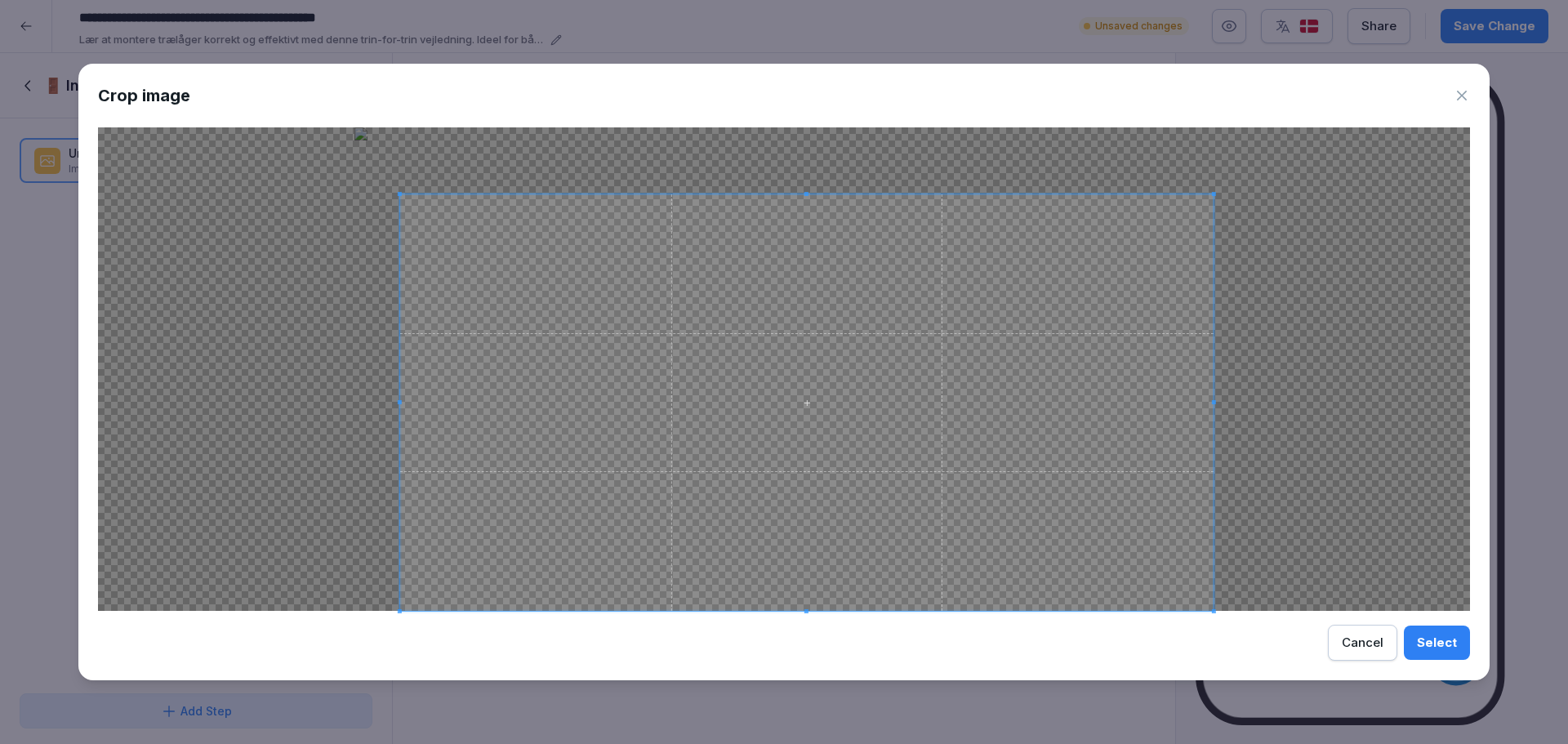
click at [399, 194] on span at bounding box center [400, 194] width 4 height 4
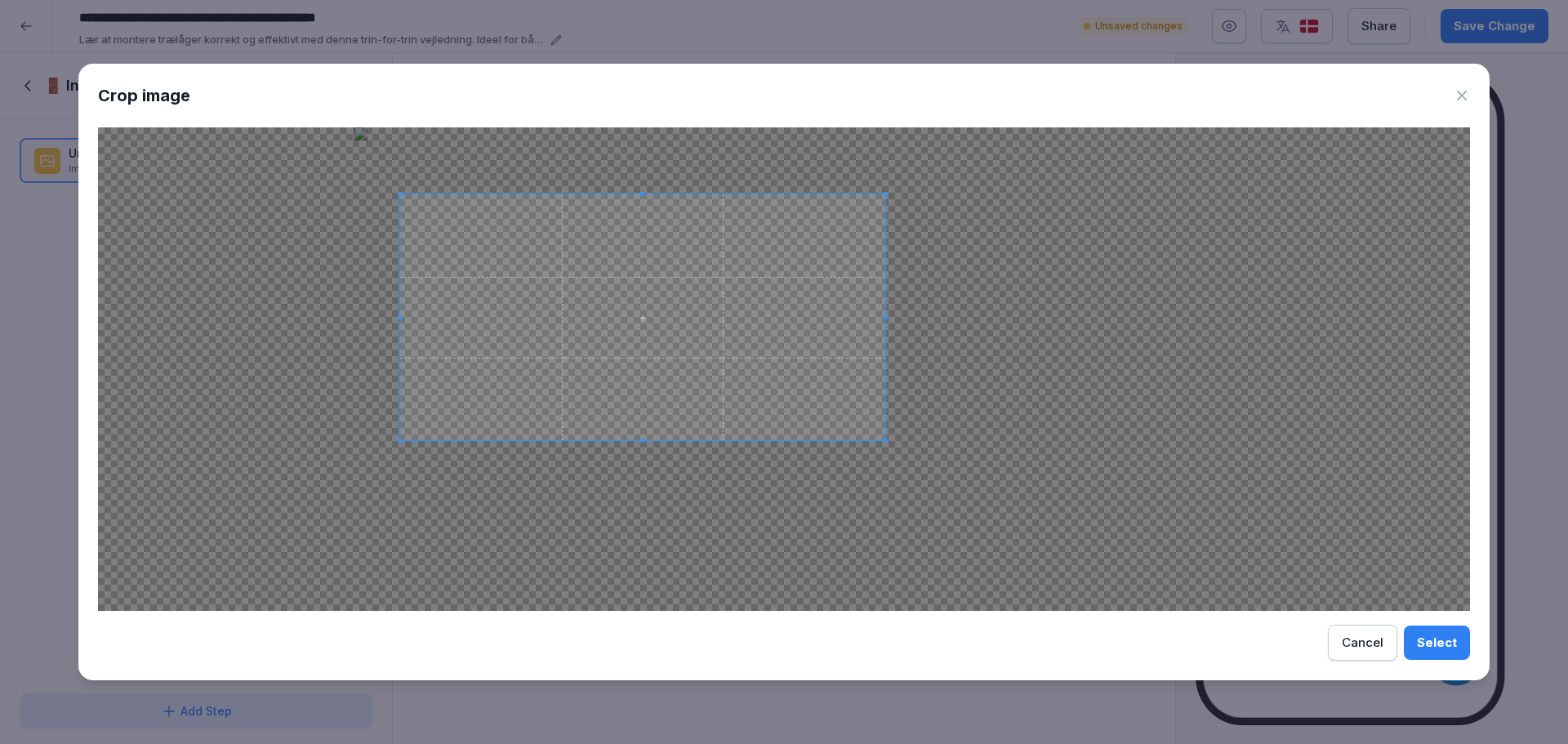
click at [887, 442] on span at bounding box center [886, 440] width 4 height 4
click at [1434, 653] on button "Select" at bounding box center [1437, 642] width 66 height 34
